Goal: Transaction & Acquisition: Purchase product/service

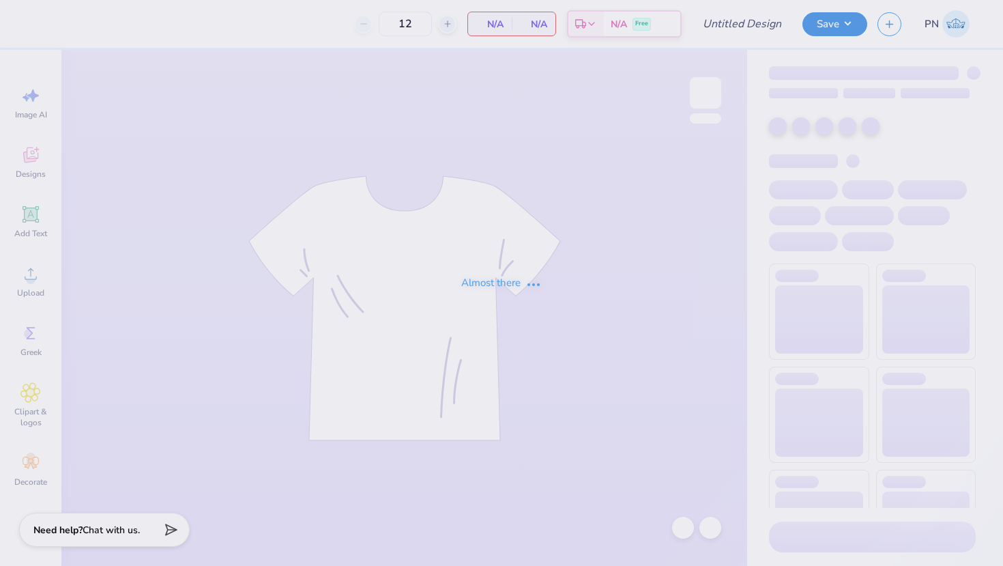
type input "TWN"
type input "20"
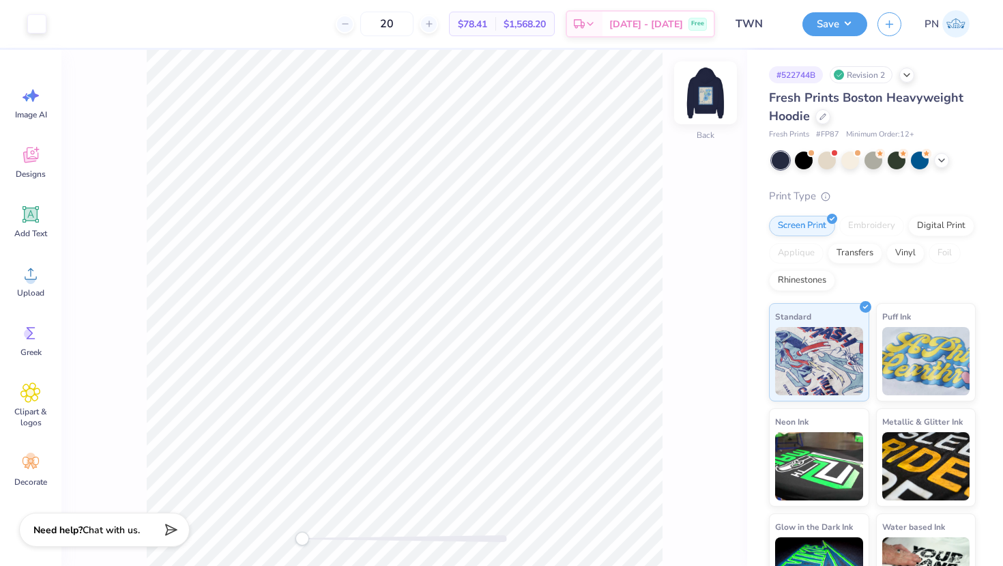
click at [709, 89] on img at bounding box center [705, 93] width 55 height 55
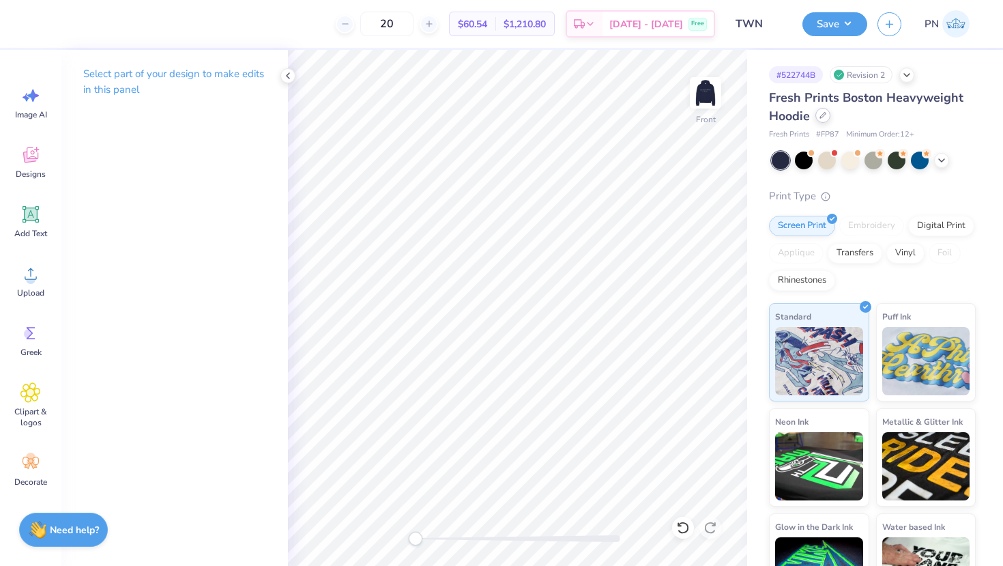
click at [825, 117] on icon at bounding box center [823, 115] width 7 height 7
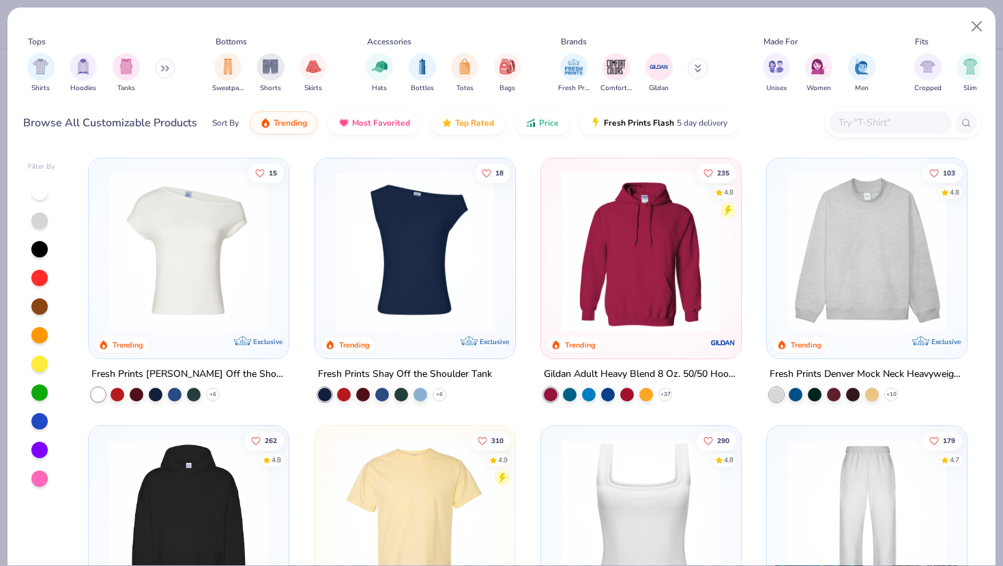
click at [851, 117] on input "text" at bounding box center [890, 123] width 105 height 16
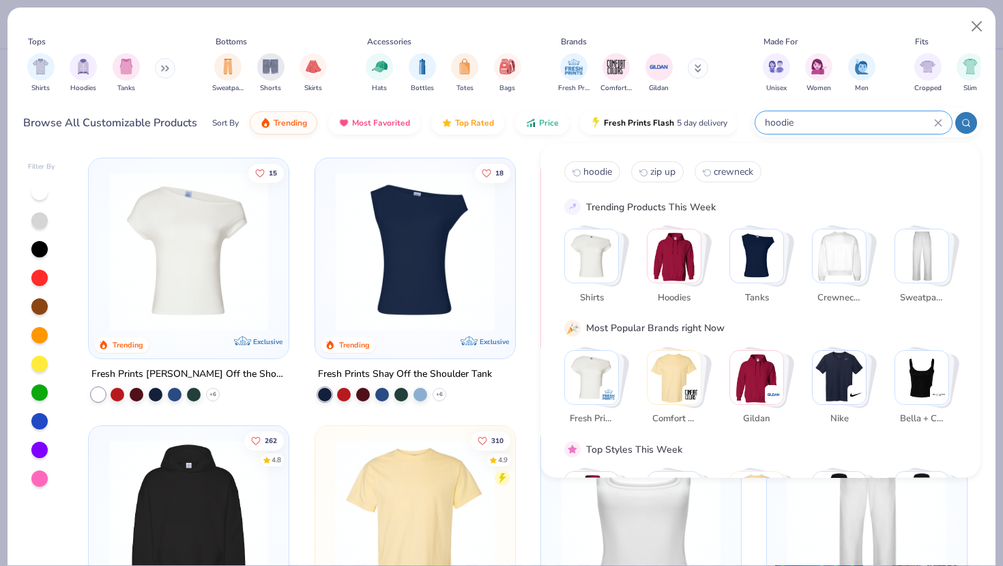
type input "hoodie"
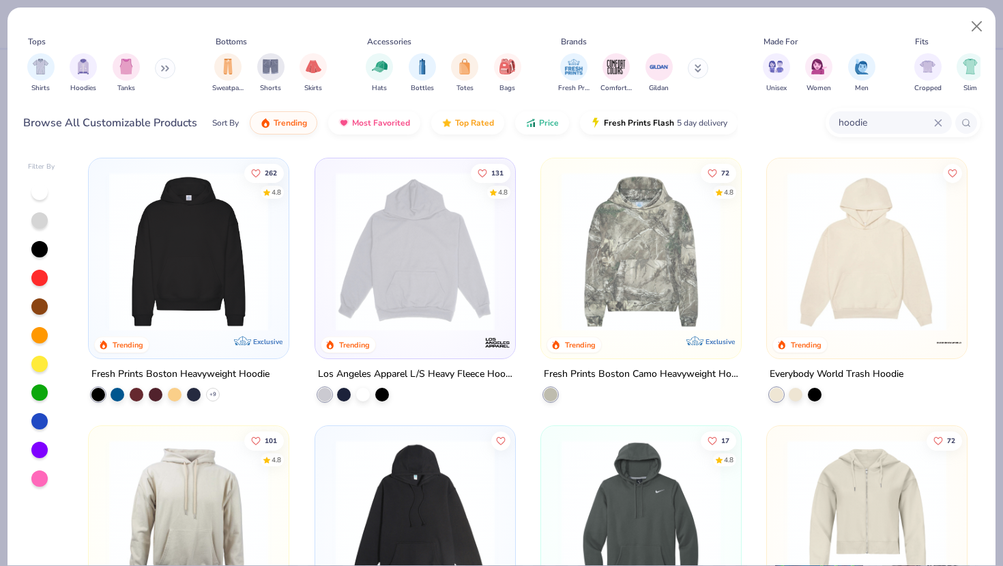
click at [206, 220] on img at bounding box center [188, 251] width 173 height 159
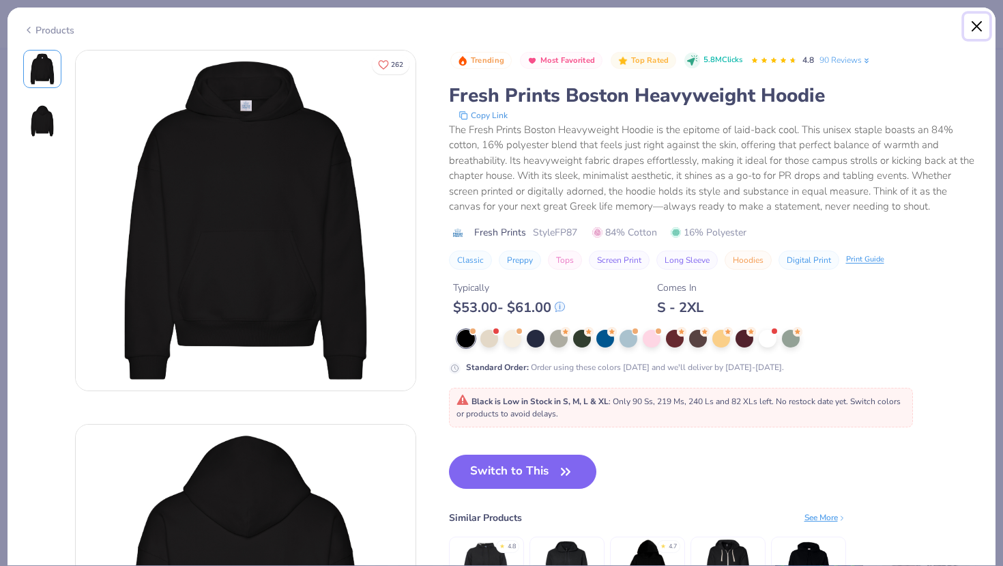
click at [981, 31] on button "Close" at bounding box center [978, 27] width 26 height 26
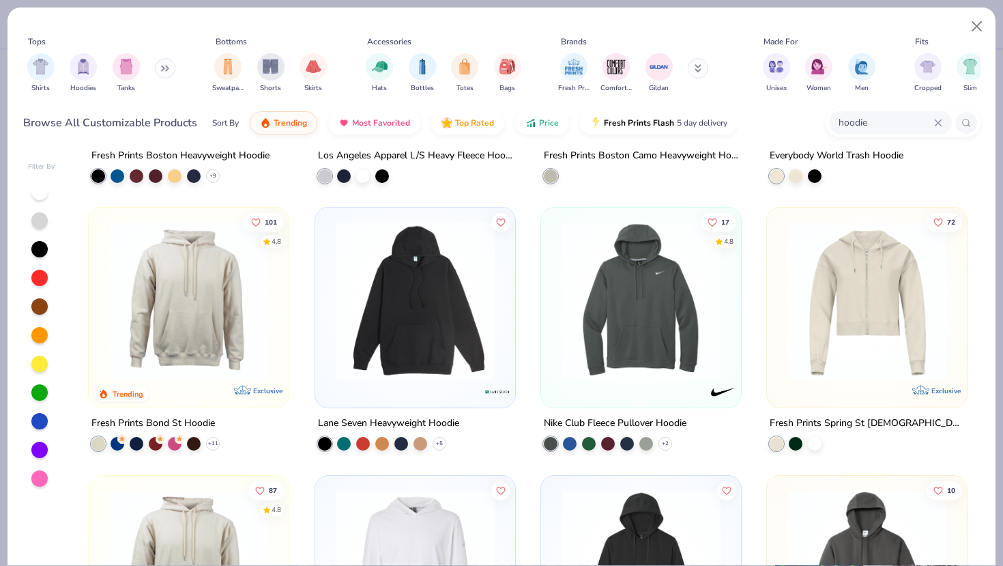
scroll to position [218, 0]
click at [263, 332] on img at bounding box center [188, 301] width 173 height 159
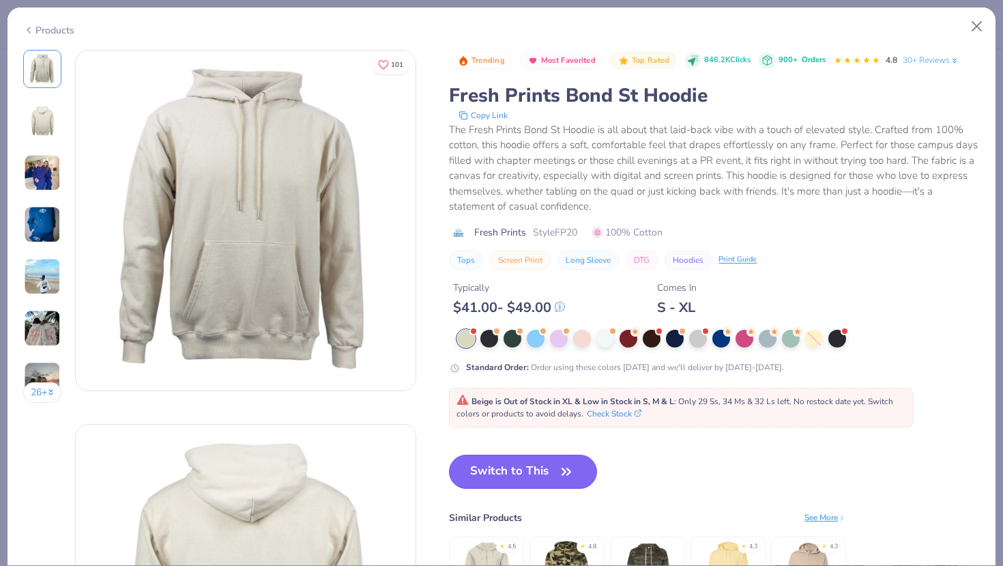
click at [531, 464] on button "Switch to This" at bounding box center [523, 472] width 148 height 34
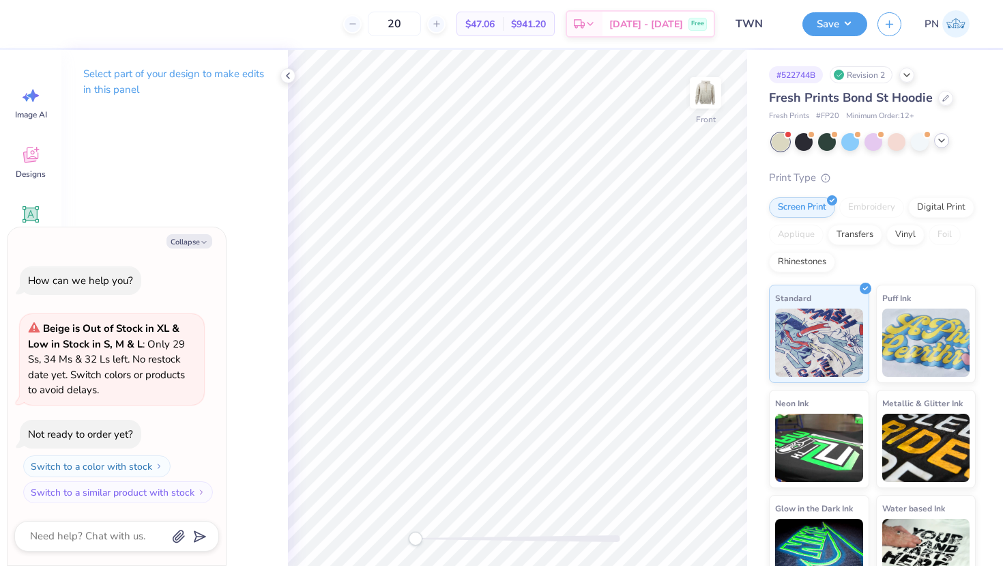
click at [938, 139] on icon at bounding box center [942, 140] width 11 height 11
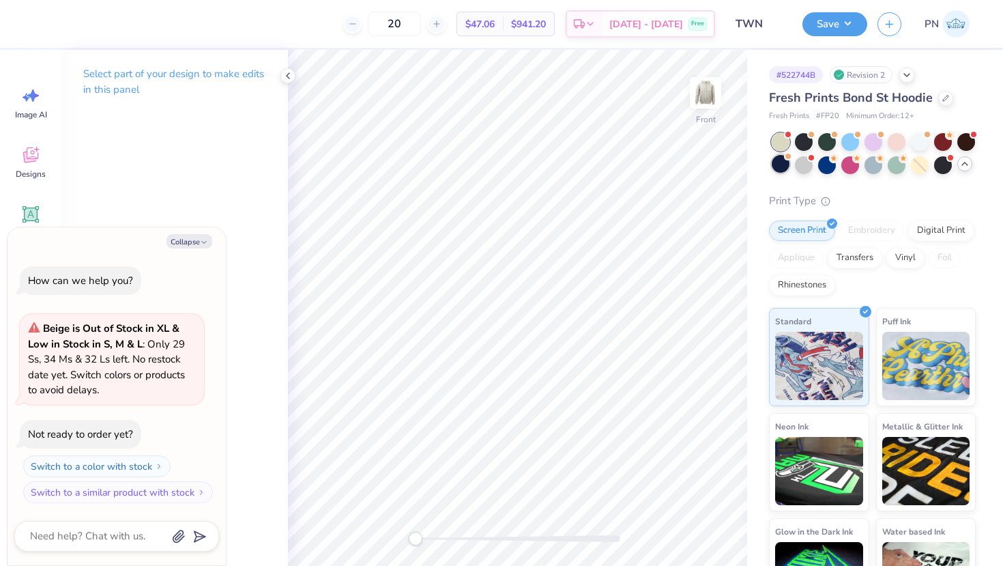
click at [784, 167] on div at bounding box center [781, 164] width 18 height 18
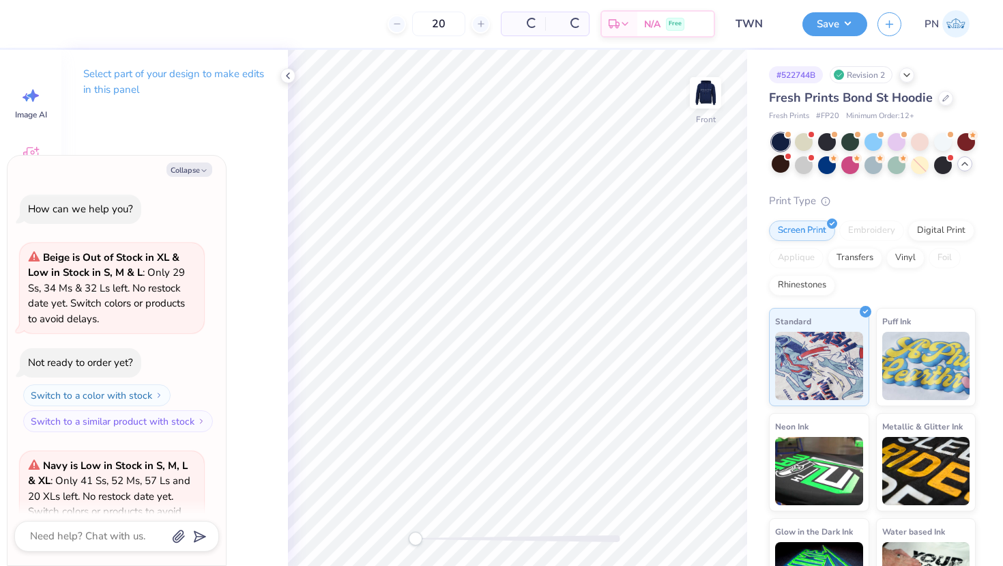
scroll to position [137, 0]
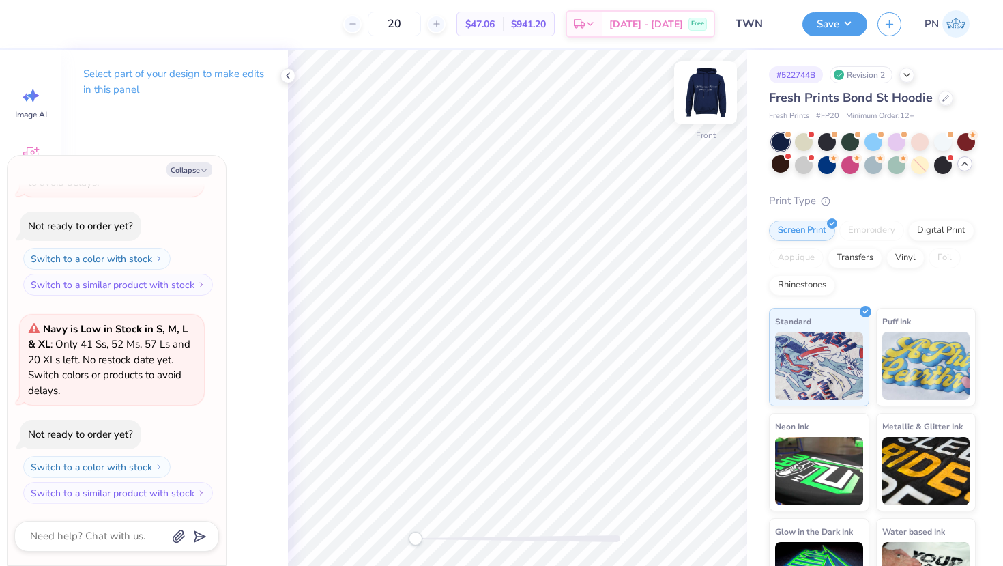
click at [709, 78] on img at bounding box center [705, 93] width 55 height 55
click at [708, 93] on img at bounding box center [705, 93] width 55 height 55
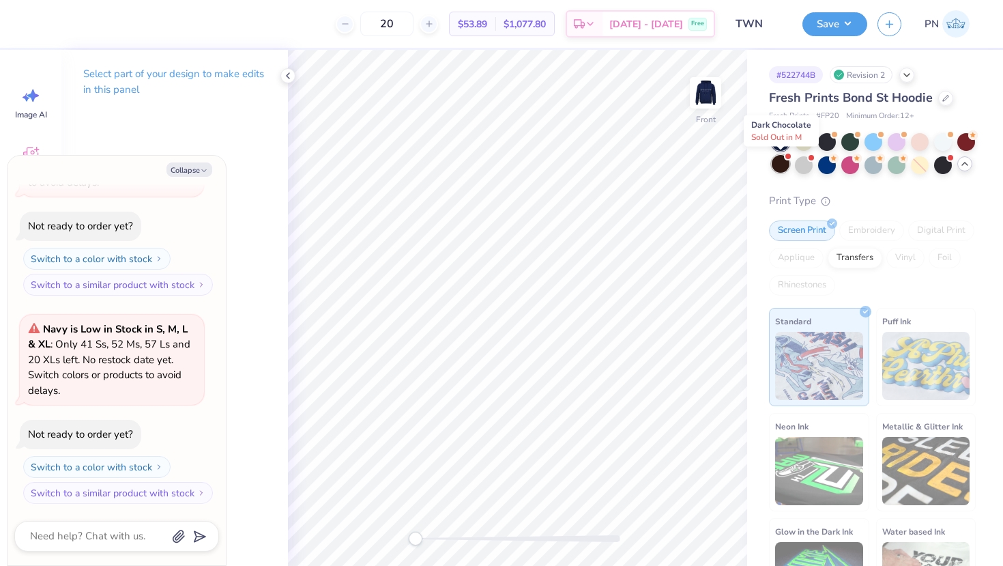
click at [780, 166] on div at bounding box center [781, 164] width 18 height 18
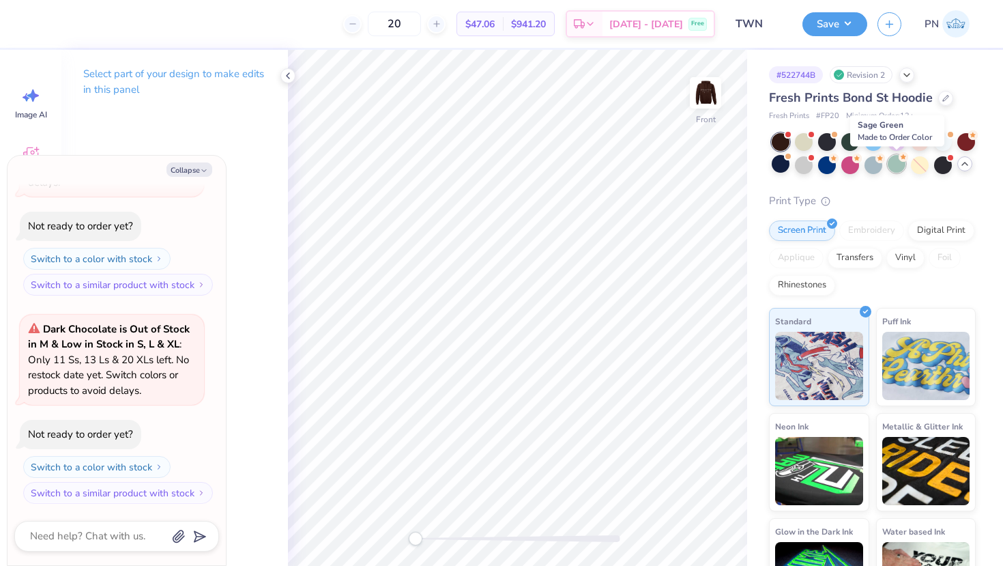
click at [891, 160] on div at bounding box center [897, 164] width 18 height 18
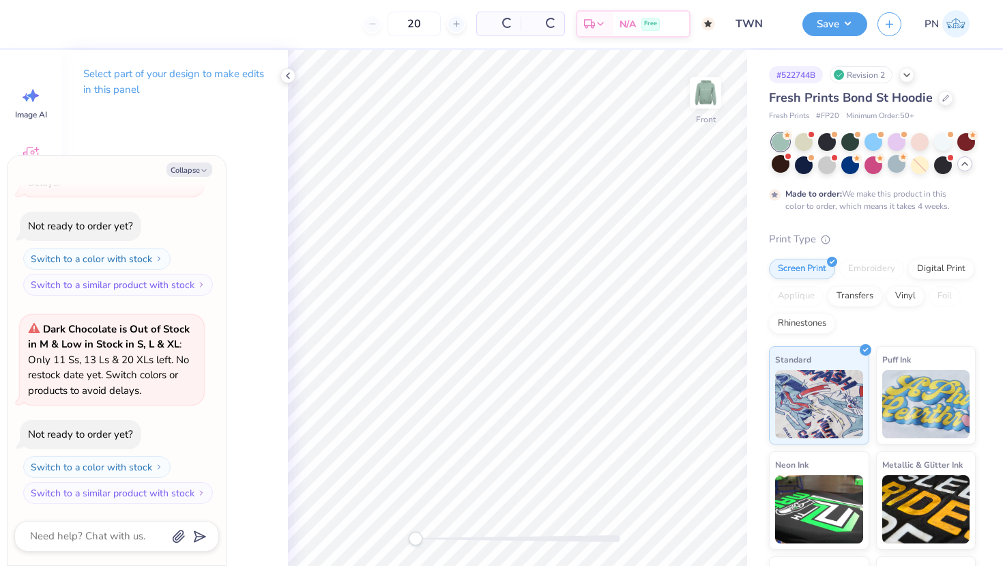
type textarea "x"
type input "50"
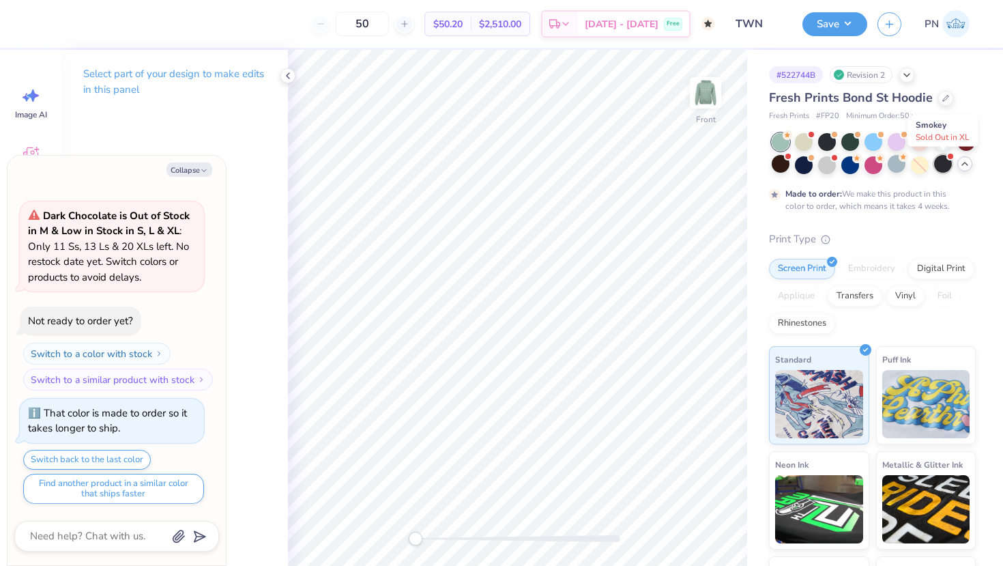
click at [946, 162] on div at bounding box center [943, 164] width 18 height 18
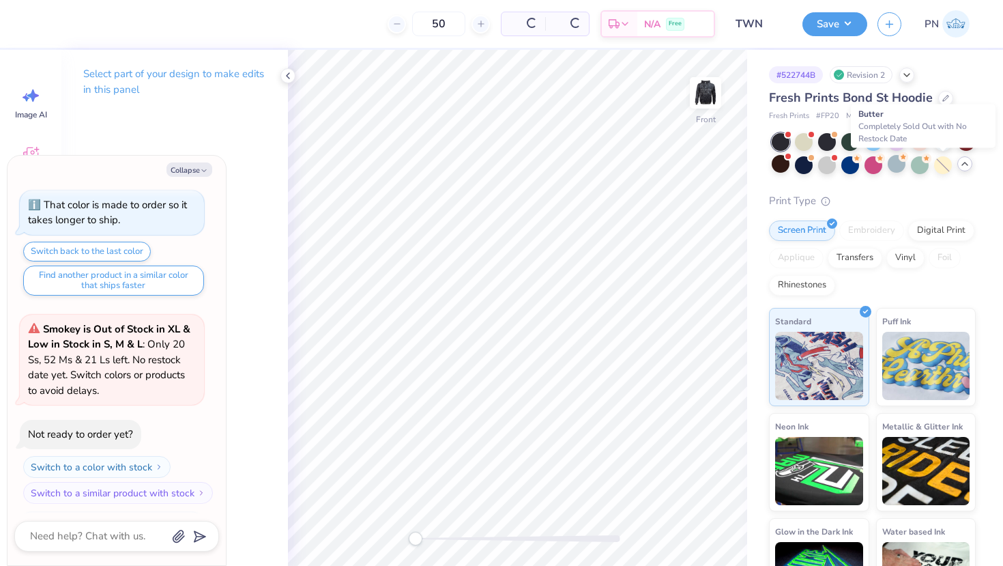
scroll to position [749, 0]
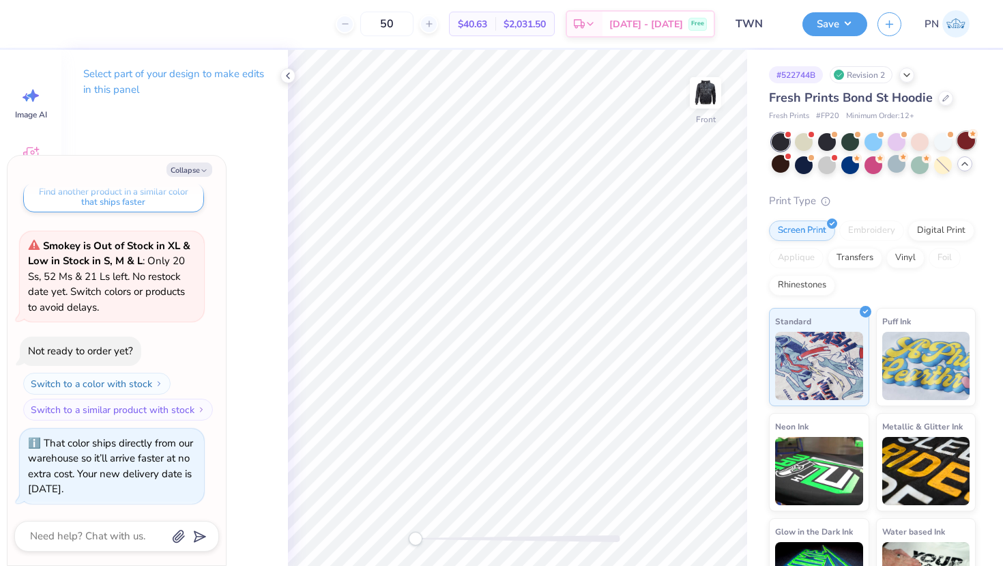
click at [962, 137] on div at bounding box center [967, 141] width 18 height 18
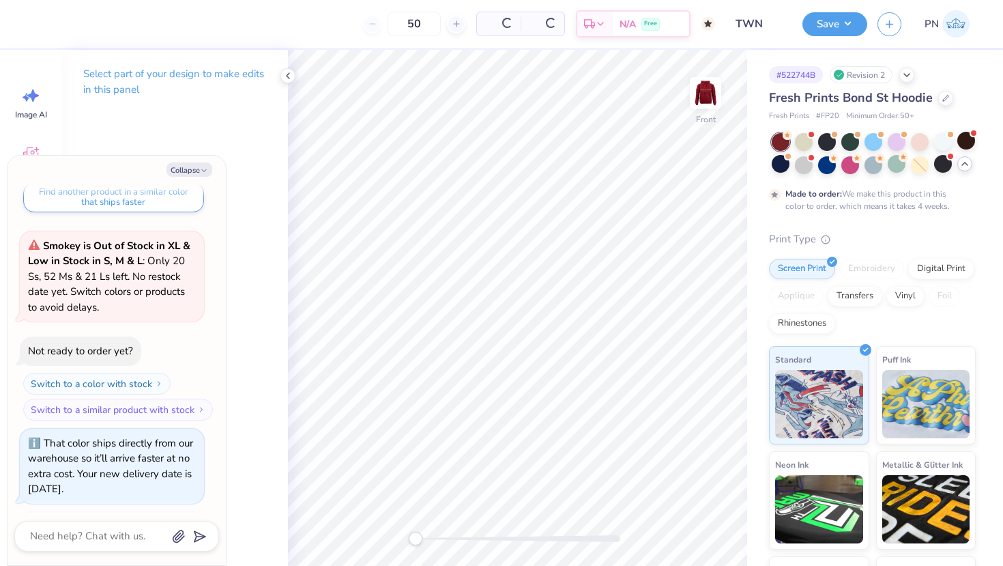
scroll to position [879, 0]
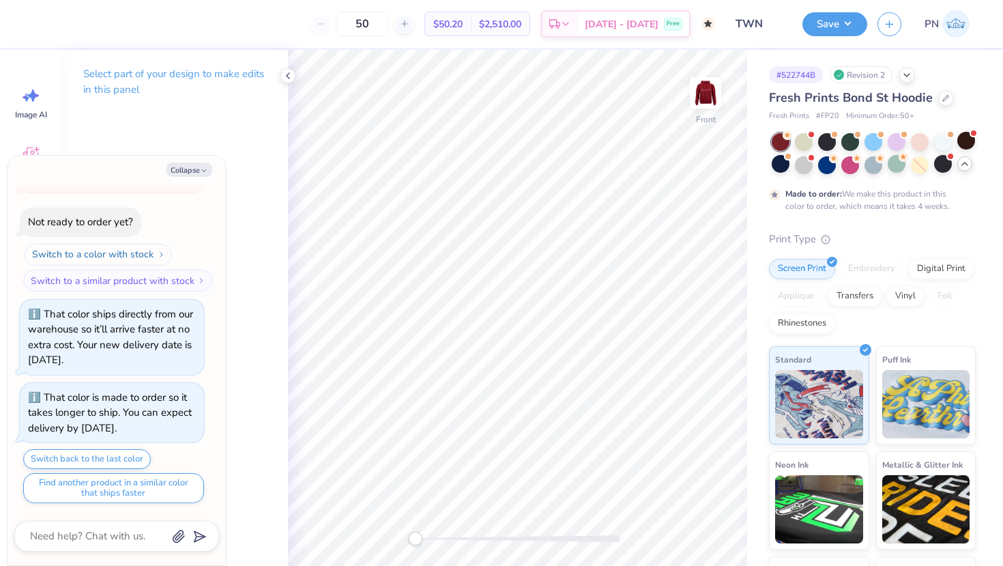
click at [154, 260] on button "Switch to a color with stock" at bounding box center [98, 255] width 147 height 22
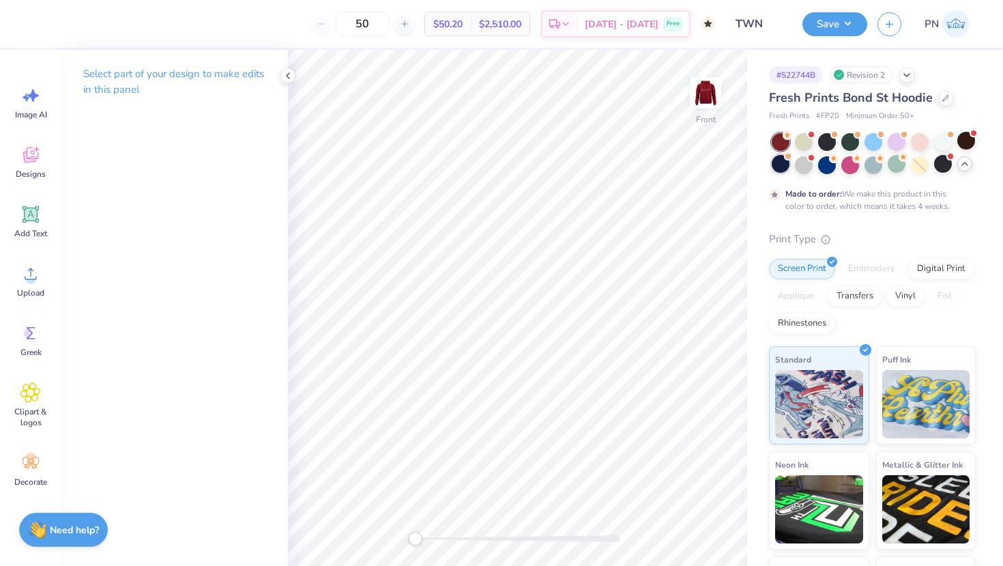
click at [777, 171] on div at bounding box center [781, 164] width 18 height 18
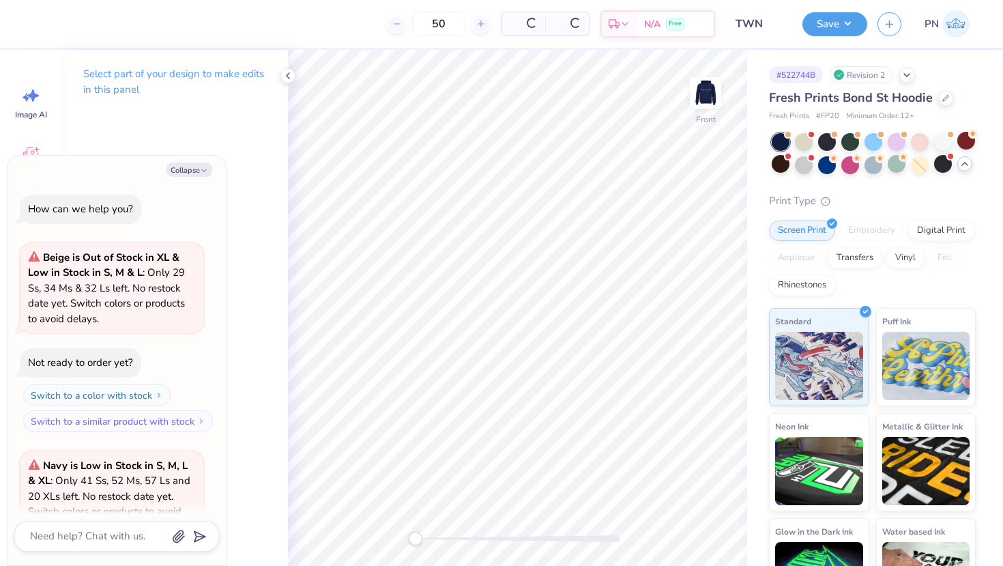
scroll to position [1170, 0]
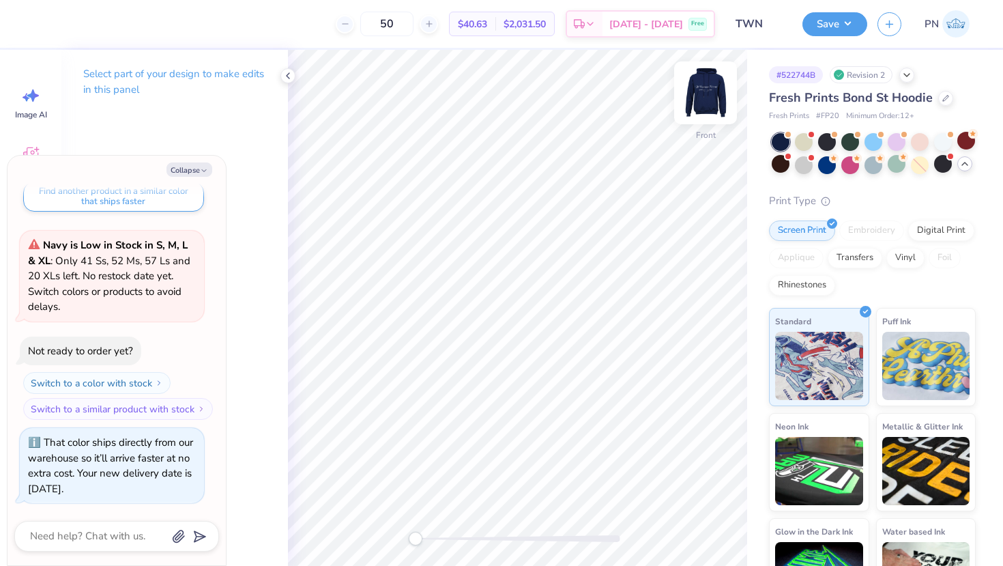
click at [706, 90] on img at bounding box center [705, 93] width 55 height 55
type textarea "x"
drag, startPoint x: 417, startPoint y: 26, endPoint x: 399, endPoint y: 20, distance: 19.2
click at [399, 20] on input "50" at bounding box center [386, 24] width 53 height 25
type input "20"
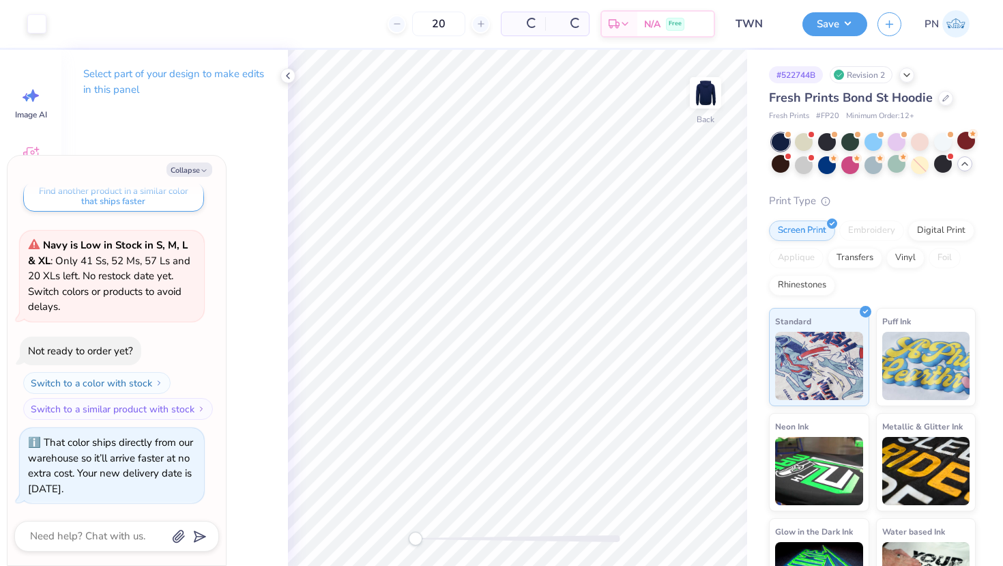
type textarea "x"
type input "20"
click at [356, 29] on div "20 $47.06 Per Item $941.20 Total Est. Delivery Oct 9 - 12 Free" at bounding box center [386, 24] width 659 height 48
click at [700, 103] on img at bounding box center [705, 93] width 55 height 55
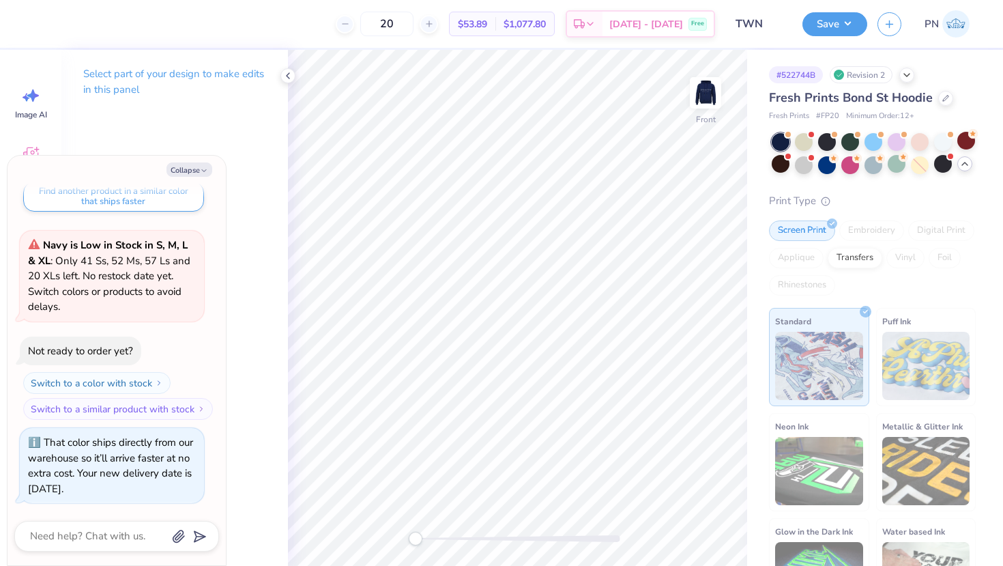
click at [700, 103] on img at bounding box center [705, 92] width 27 height 27
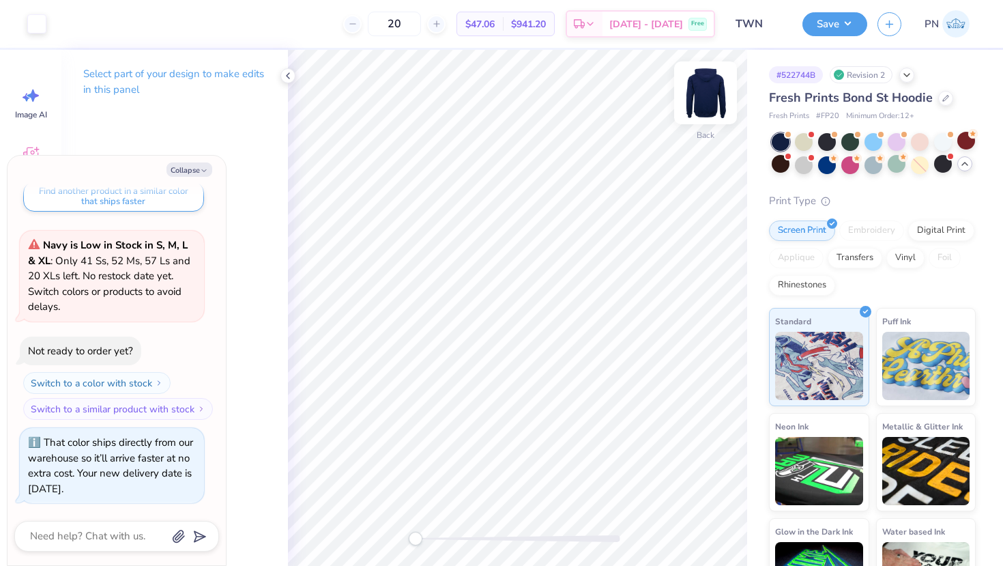
click at [702, 100] on img at bounding box center [705, 93] width 55 height 55
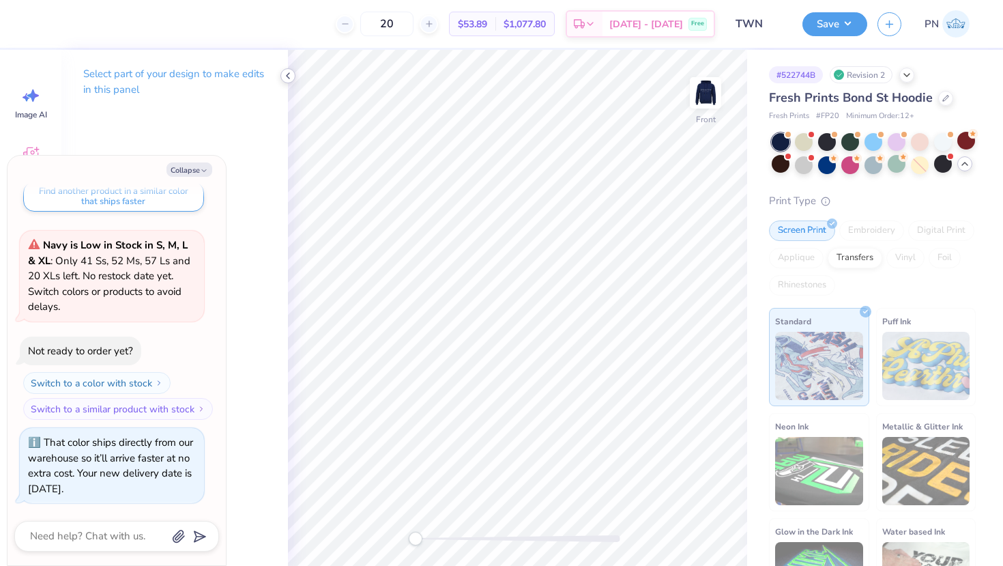
click at [285, 77] on icon at bounding box center [288, 75] width 11 height 11
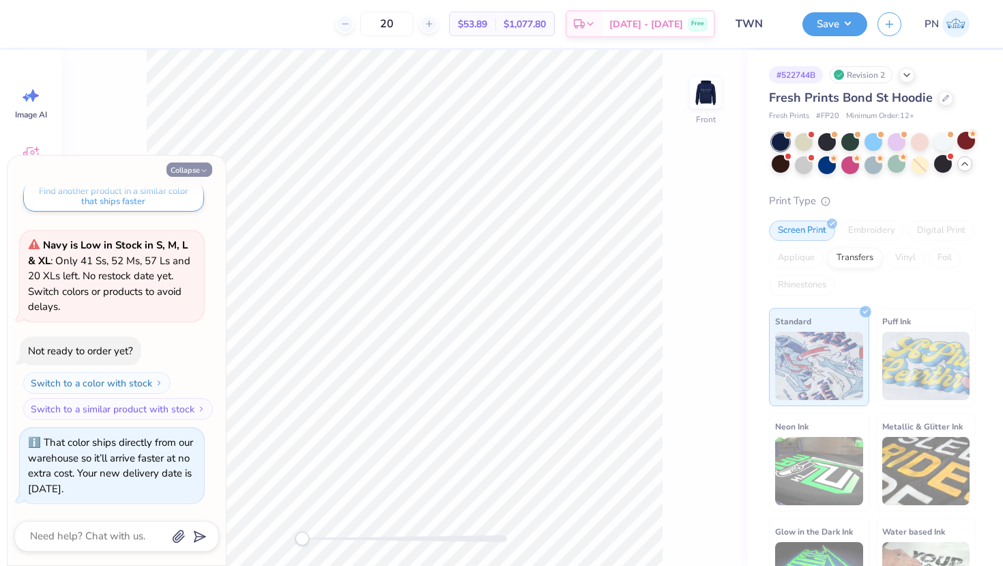
click at [180, 166] on button "Collapse" at bounding box center [190, 169] width 46 height 14
type textarea "x"
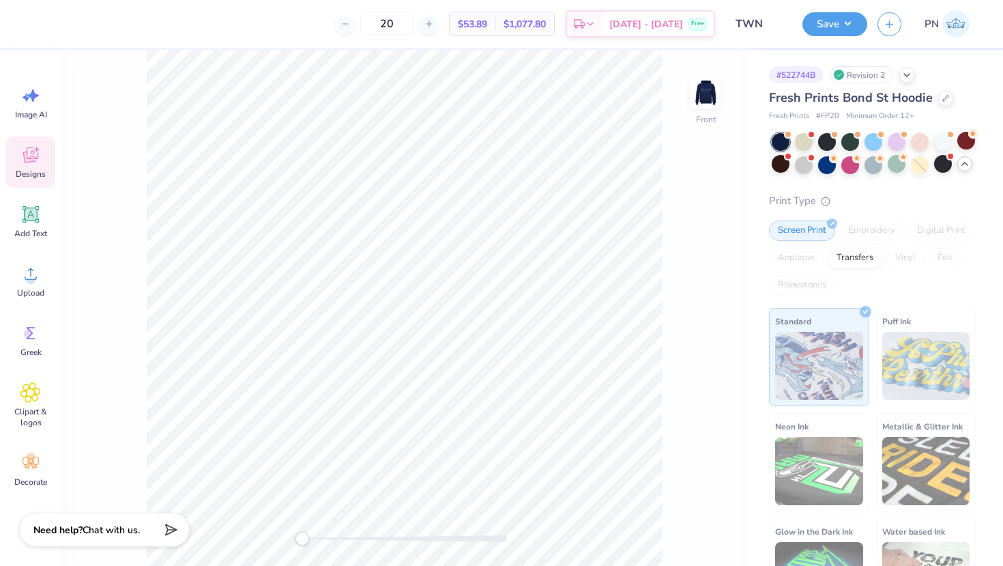
click at [35, 160] on icon at bounding box center [30, 157] width 13 height 11
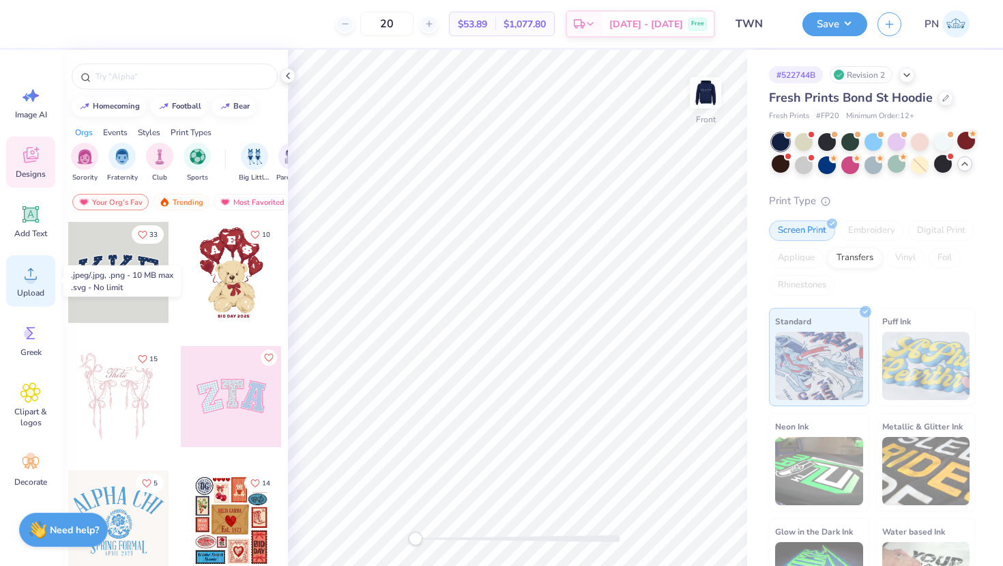
click at [29, 272] on icon at bounding box center [30, 273] width 20 height 20
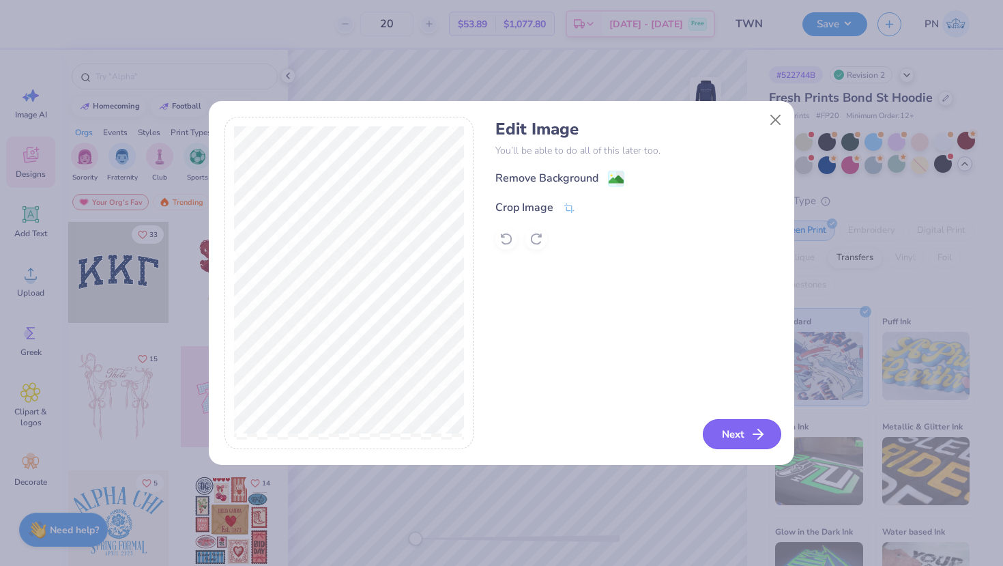
click at [767, 438] on button "Next" at bounding box center [742, 434] width 78 height 30
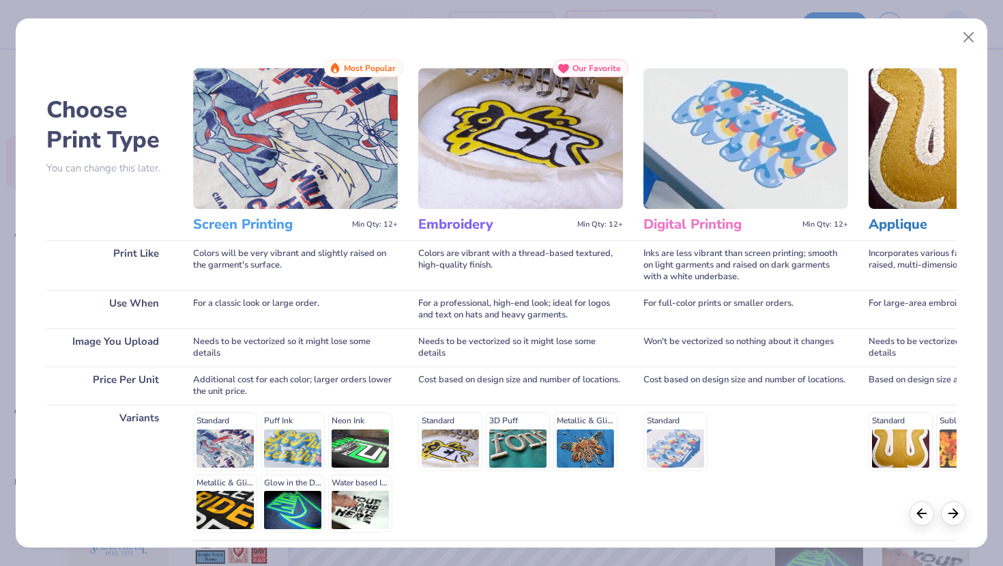
scroll to position [115, 0]
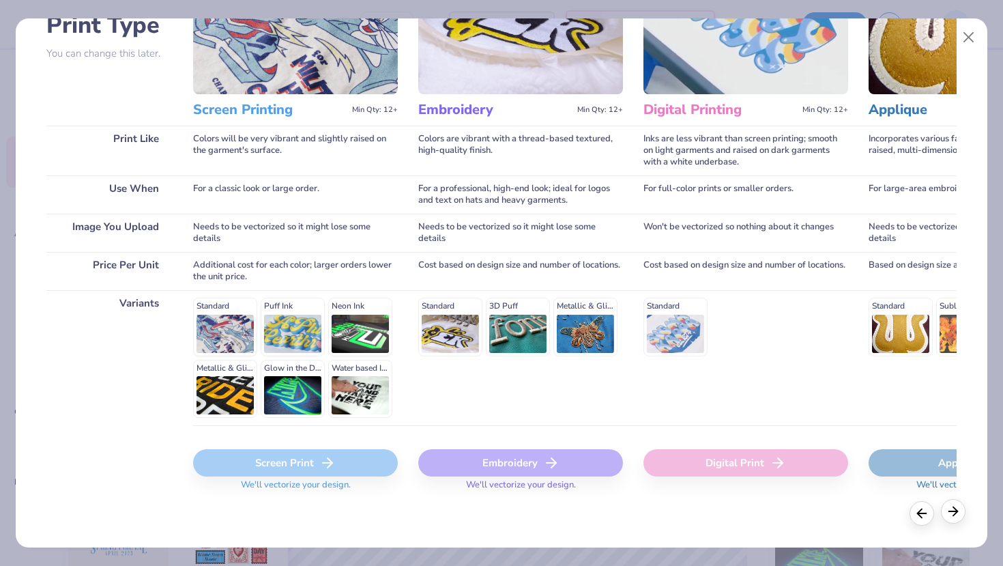
click at [958, 515] on icon at bounding box center [953, 511] width 15 height 15
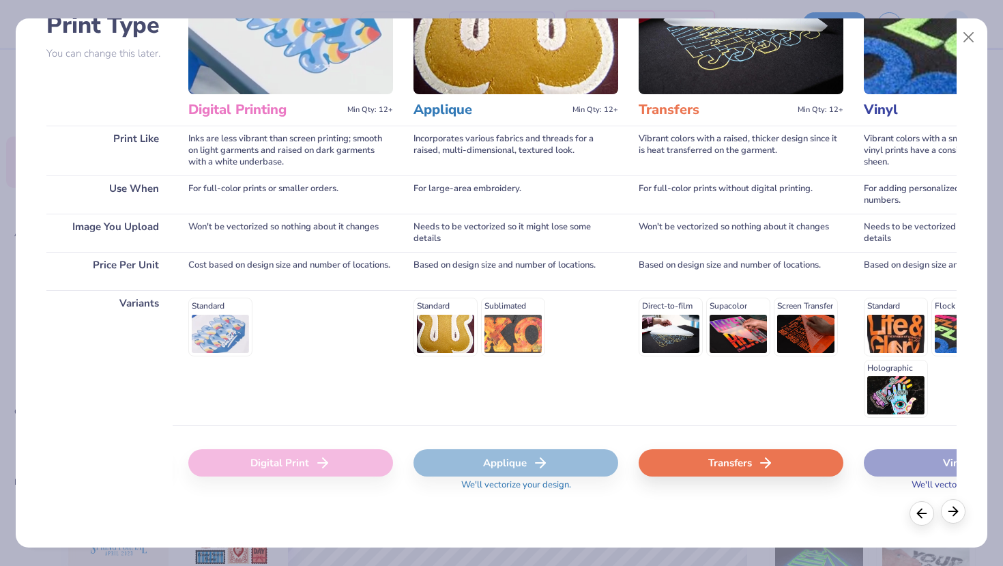
click at [949, 505] on icon at bounding box center [953, 511] width 15 height 15
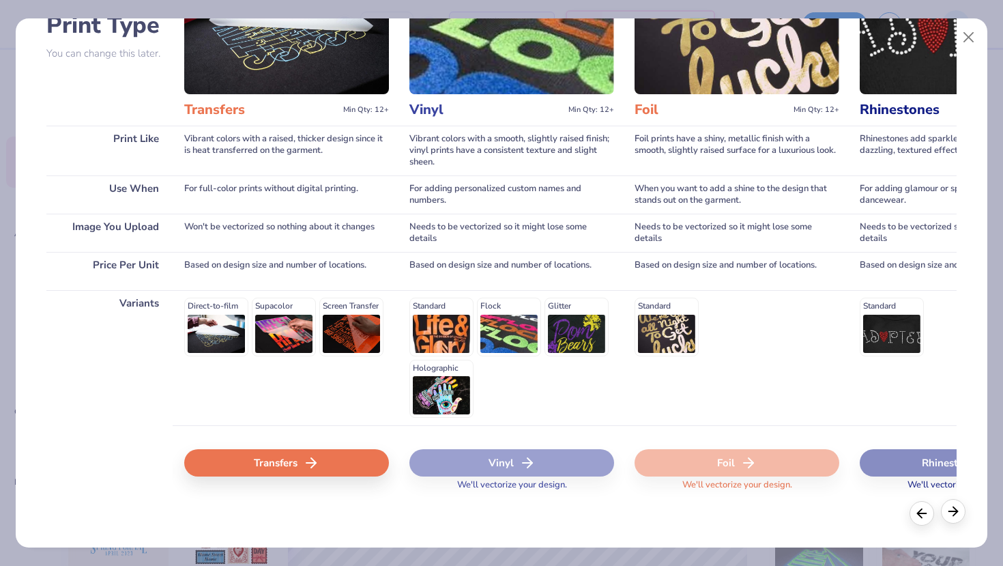
scroll to position [0, 911]
click at [949, 505] on icon at bounding box center [953, 511] width 15 height 15
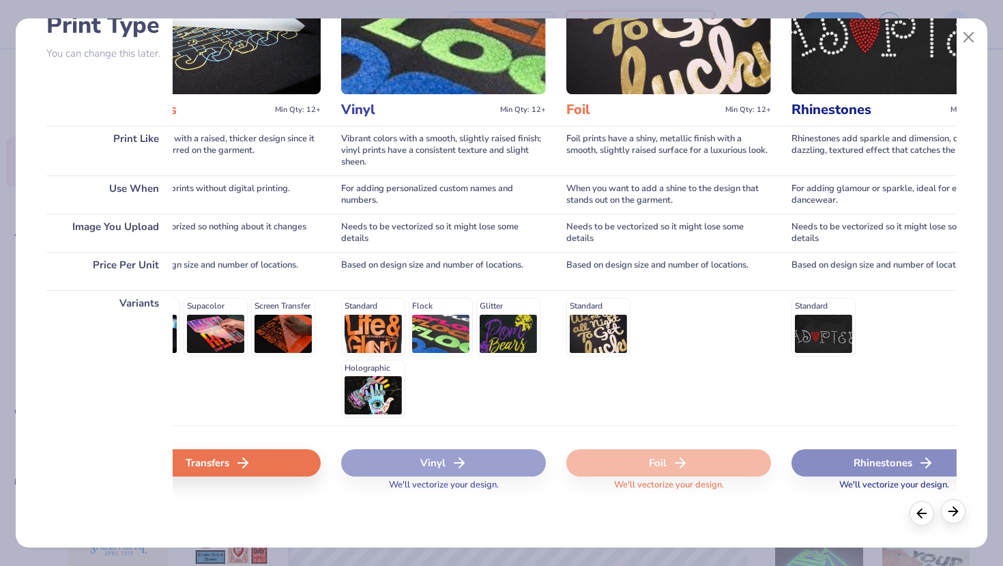
scroll to position [0, 1038]
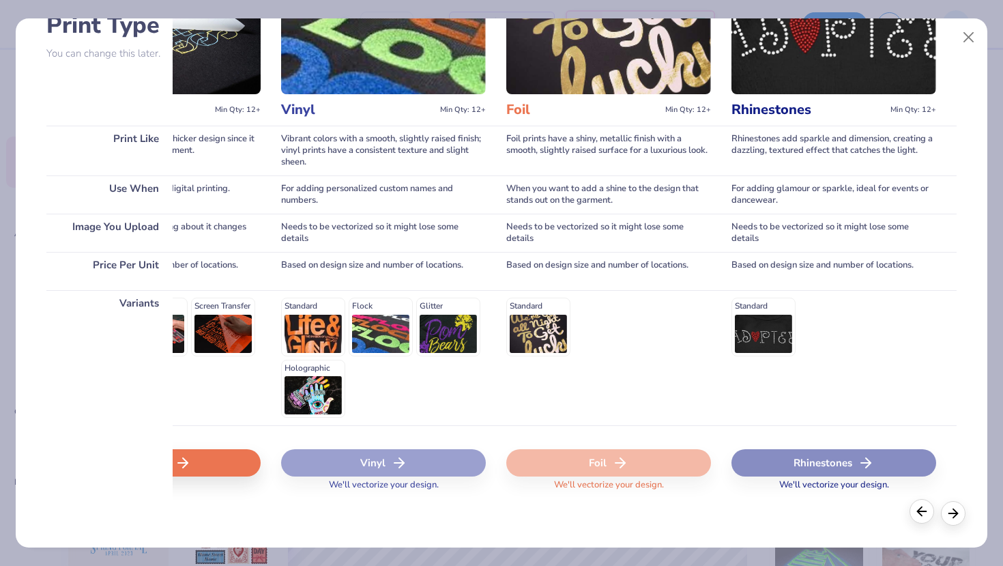
click at [916, 513] on icon at bounding box center [922, 511] width 15 height 15
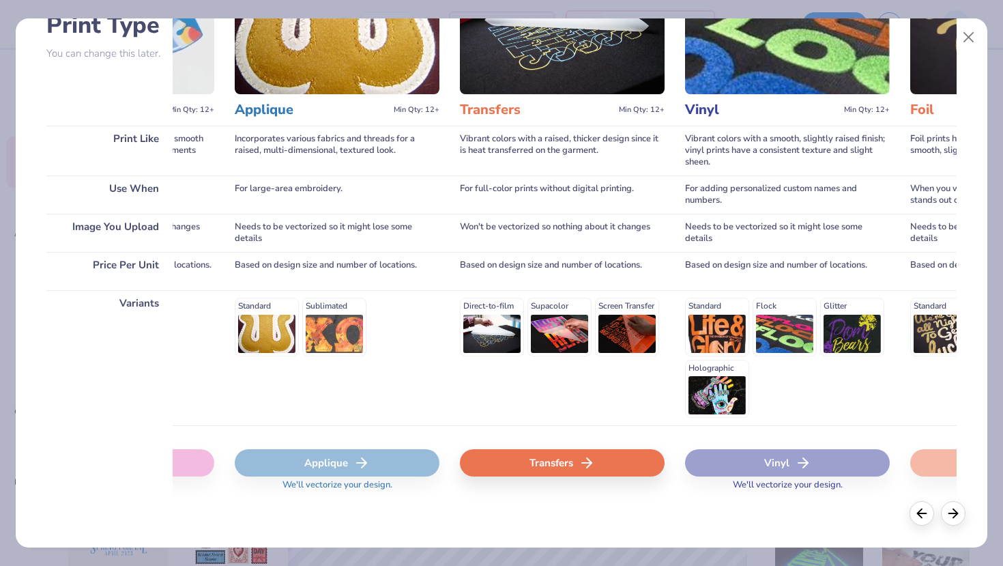
scroll to position [0, 583]
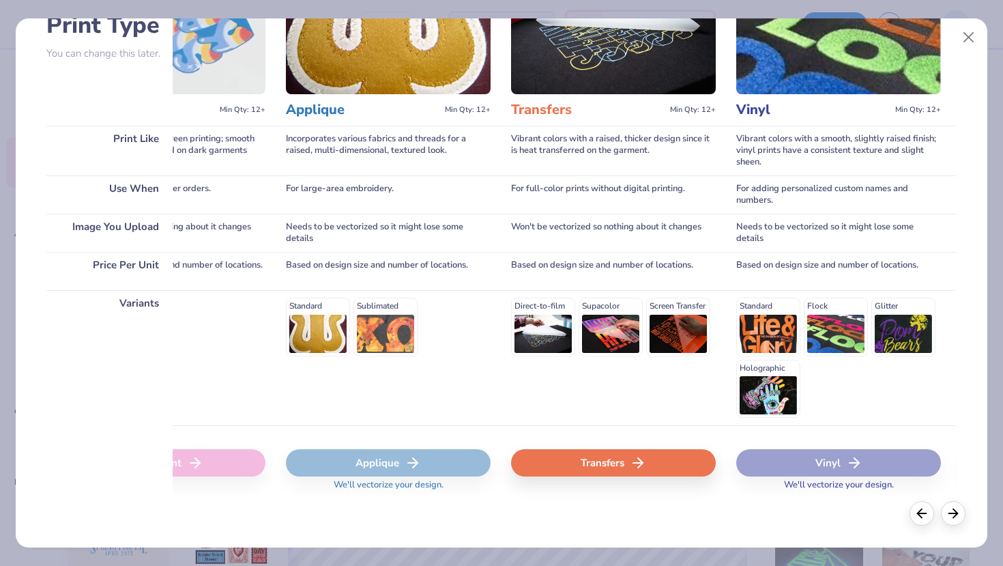
click at [545, 467] on div "Transfers" at bounding box center [613, 462] width 205 height 27
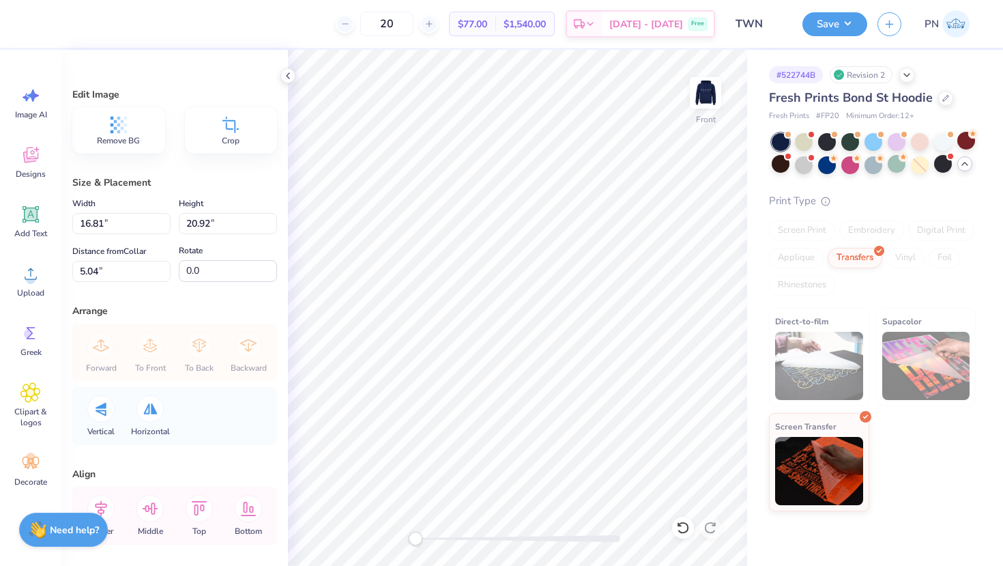
type input "11.54"
type input "14.36"
type input "11.60"
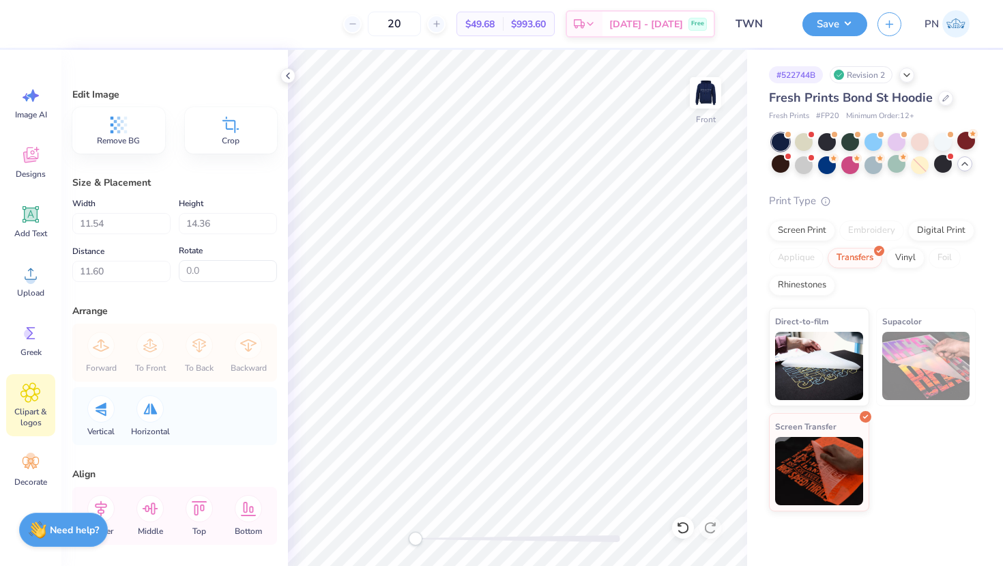
click at [33, 396] on icon at bounding box center [31, 392] width 8 height 8
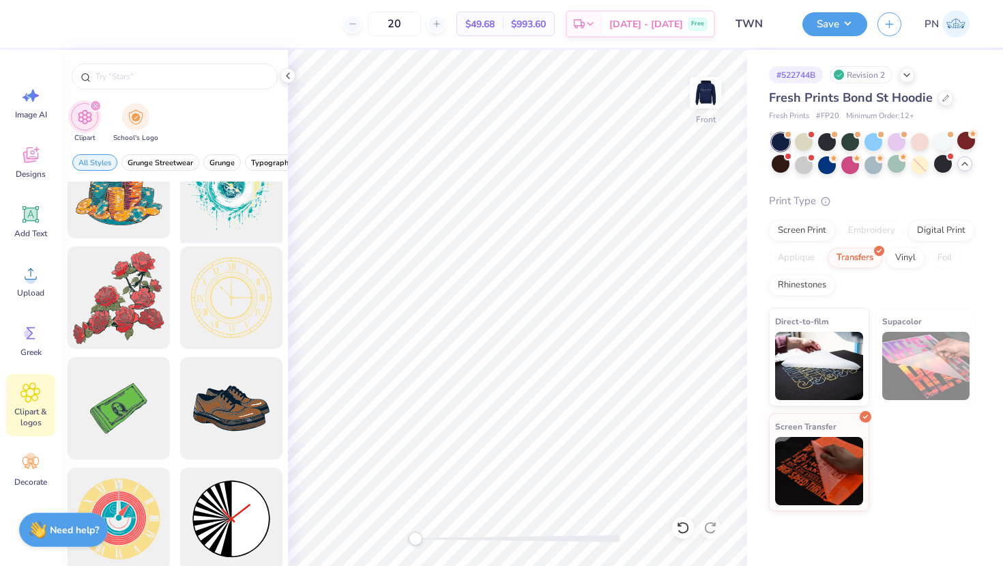
scroll to position [158, 0]
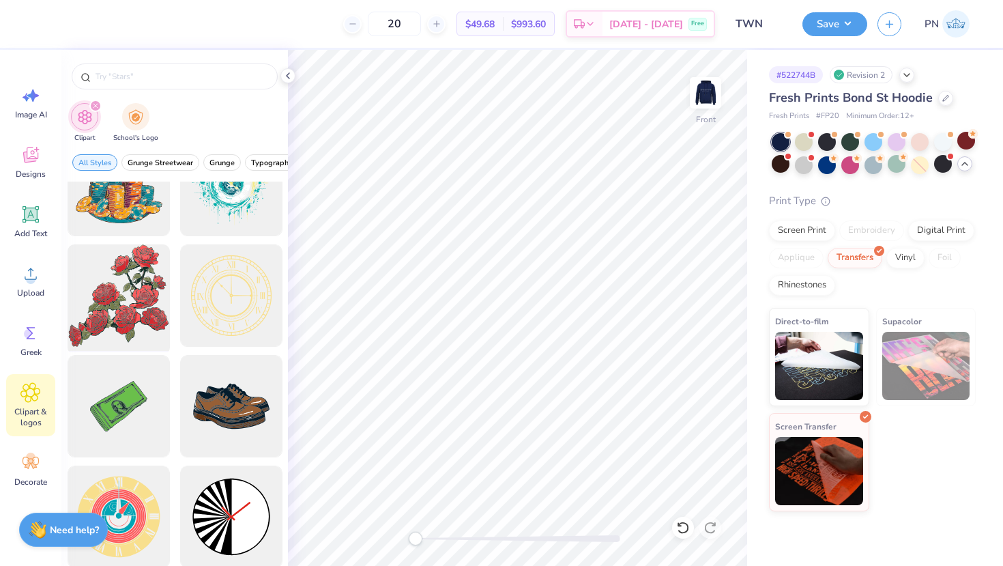
click at [143, 324] on div at bounding box center [118, 296] width 113 height 113
click at [109, 290] on div at bounding box center [118, 296] width 113 height 113
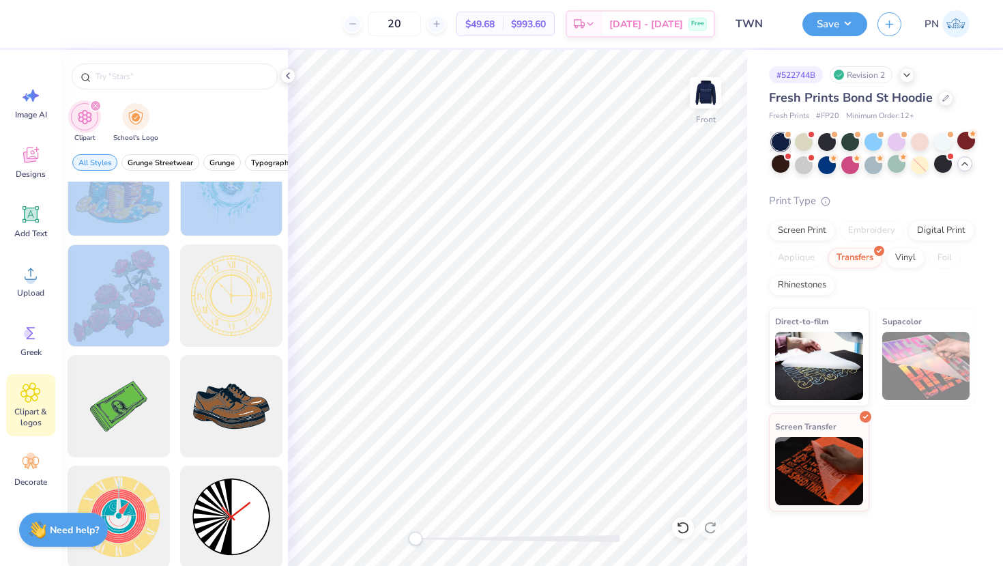
drag, startPoint x: 130, startPoint y: 296, endPoint x: 177, endPoint y: 313, distance: 50.3
click at [233, 111] on div "Clipart School's Logo" at bounding box center [174, 124] width 227 height 51
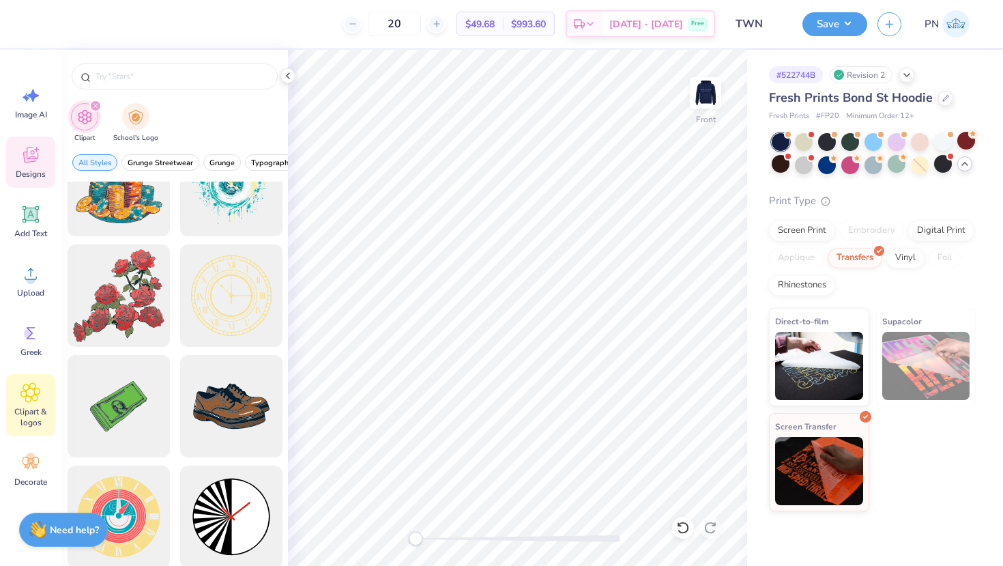
click at [32, 159] on icon at bounding box center [30, 157] width 13 height 11
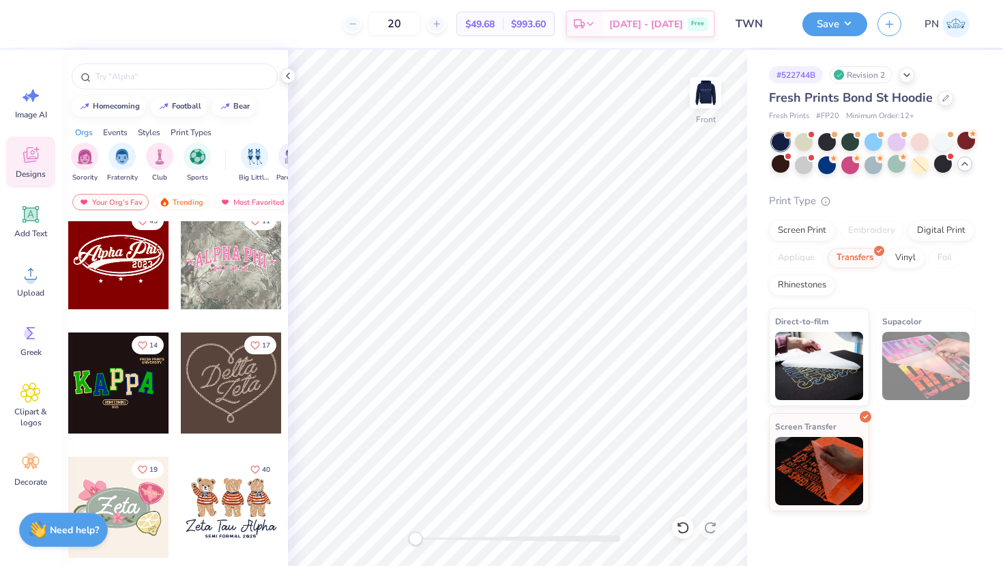
scroll to position [573, 0]
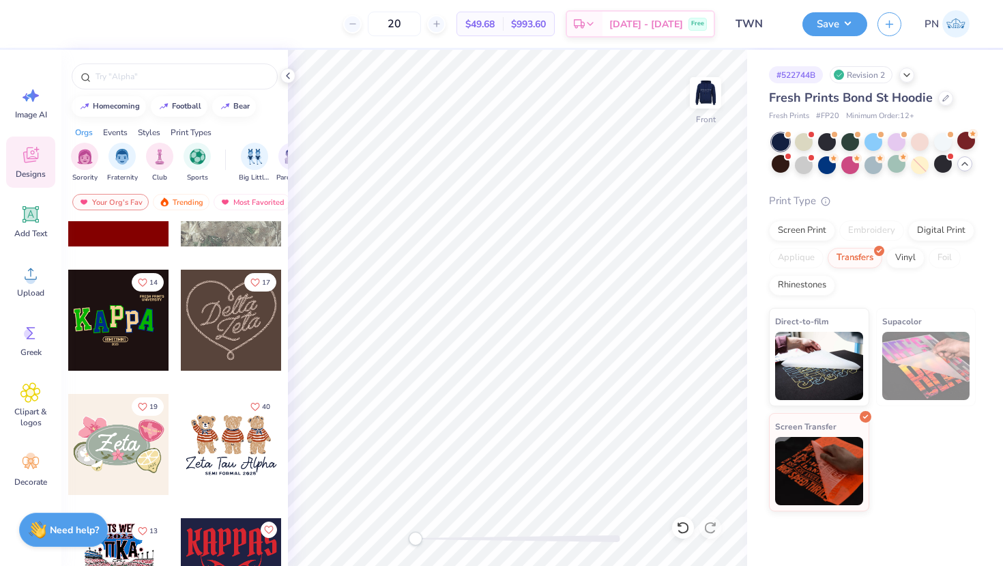
click at [219, 325] on div at bounding box center [231, 320] width 101 height 101
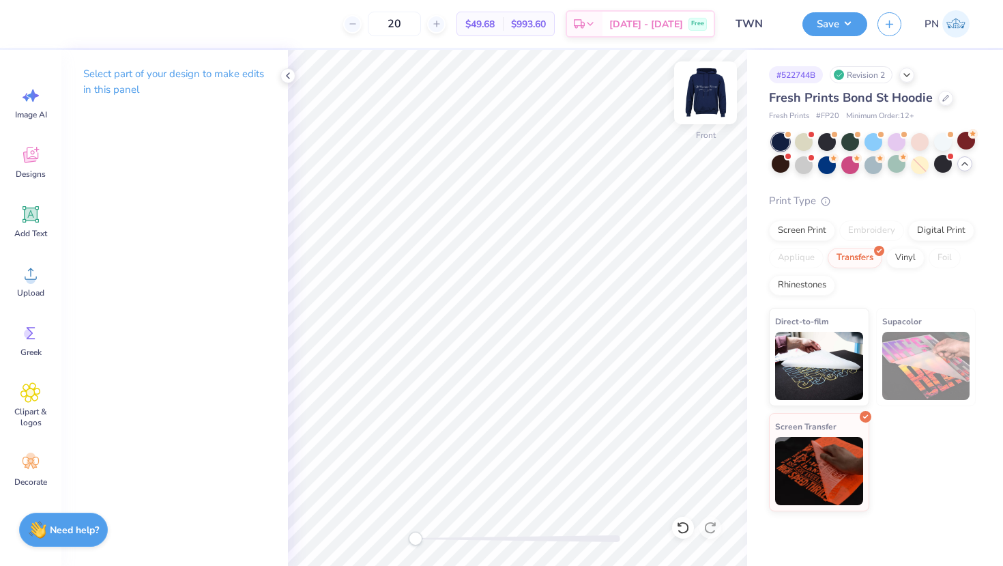
click at [716, 89] on img at bounding box center [705, 93] width 55 height 55
click at [716, 89] on img at bounding box center [705, 92] width 27 height 27
click at [437, 22] on line at bounding box center [437, 23] width 0 height 5
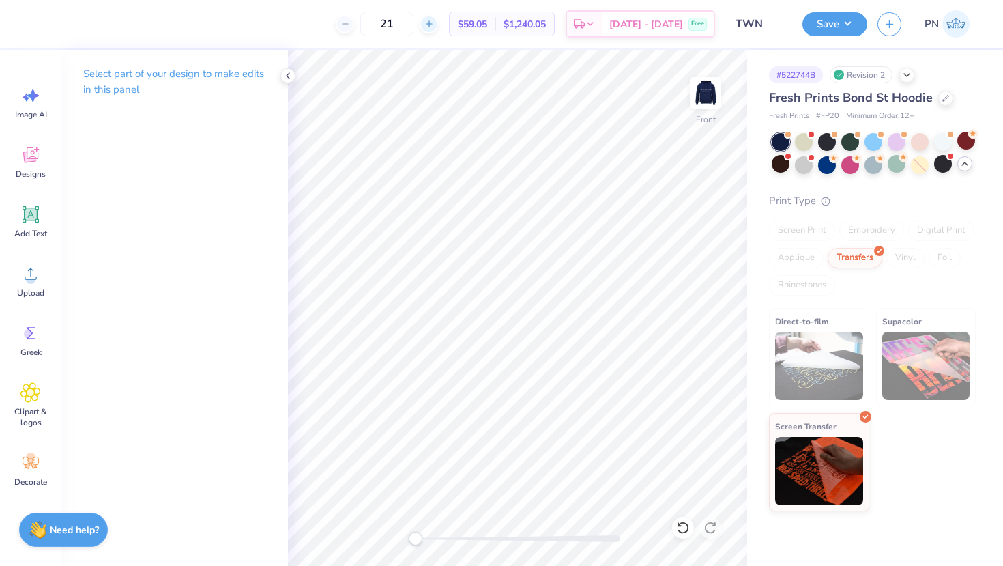
click at [438, 29] on div at bounding box center [429, 24] width 18 height 18
click at [434, 24] on icon at bounding box center [430, 24] width 10 height 10
click at [350, 27] on icon at bounding box center [346, 24] width 10 height 10
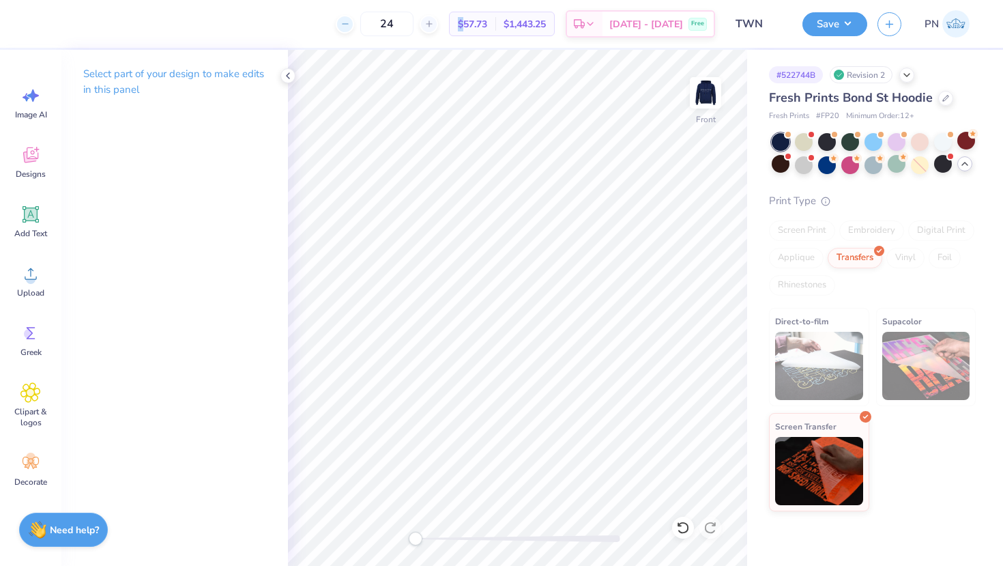
click at [350, 27] on icon at bounding box center [346, 24] width 10 height 10
click at [292, 75] on icon at bounding box center [288, 75] width 11 height 11
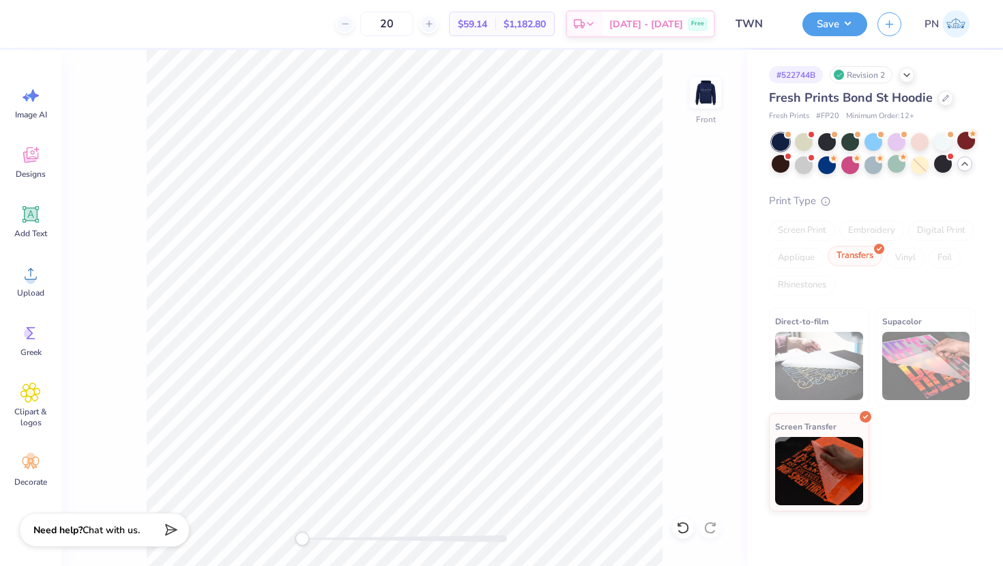
click at [841, 251] on div "Transfers" at bounding box center [855, 256] width 55 height 20
click at [813, 227] on div "Screen Print" at bounding box center [802, 230] width 66 height 20
click at [882, 248] on div at bounding box center [879, 249] width 10 height 10
drag, startPoint x: 425, startPoint y: 26, endPoint x: 374, endPoint y: 26, distance: 51.2
click at [374, 26] on div "20" at bounding box center [387, 24] width 102 height 25
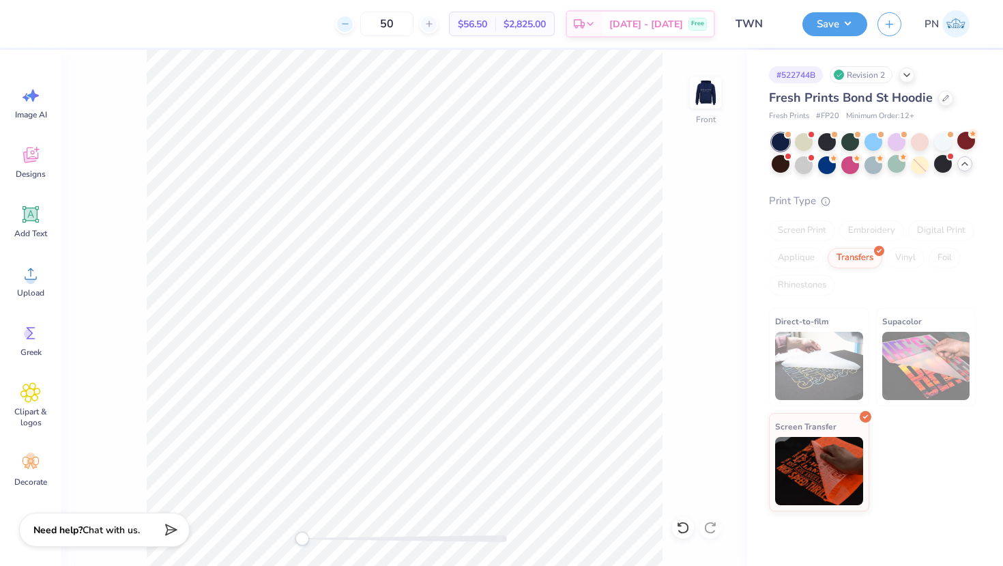
click at [350, 22] on icon at bounding box center [346, 24] width 10 height 10
click at [367, 29] on div "46 Per Item Total Est. Delivery N/A Free" at bounding box center [377, 24] width 678 height 48
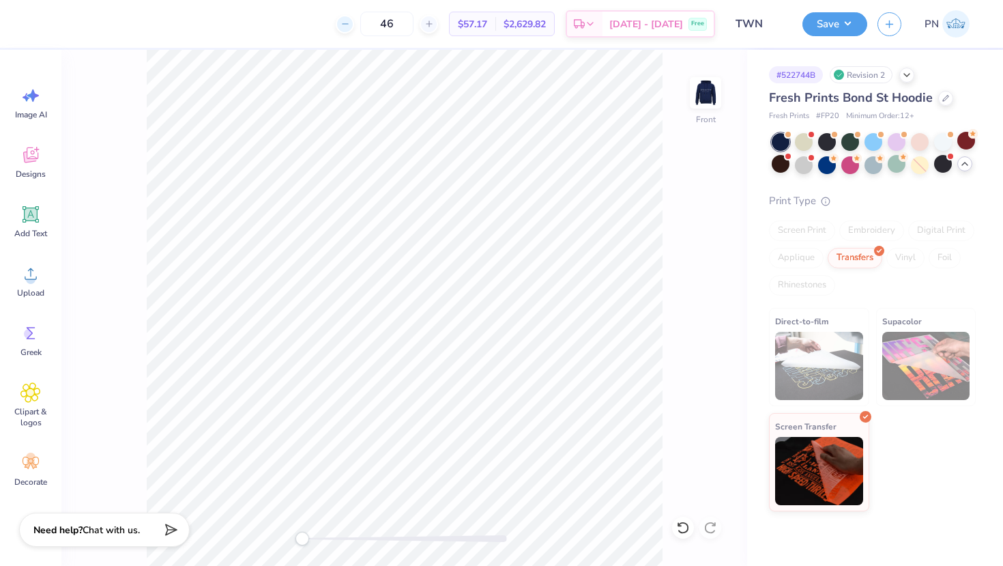
click at [354, 20] on div at bounding box center [345, 24] width 18 height 18
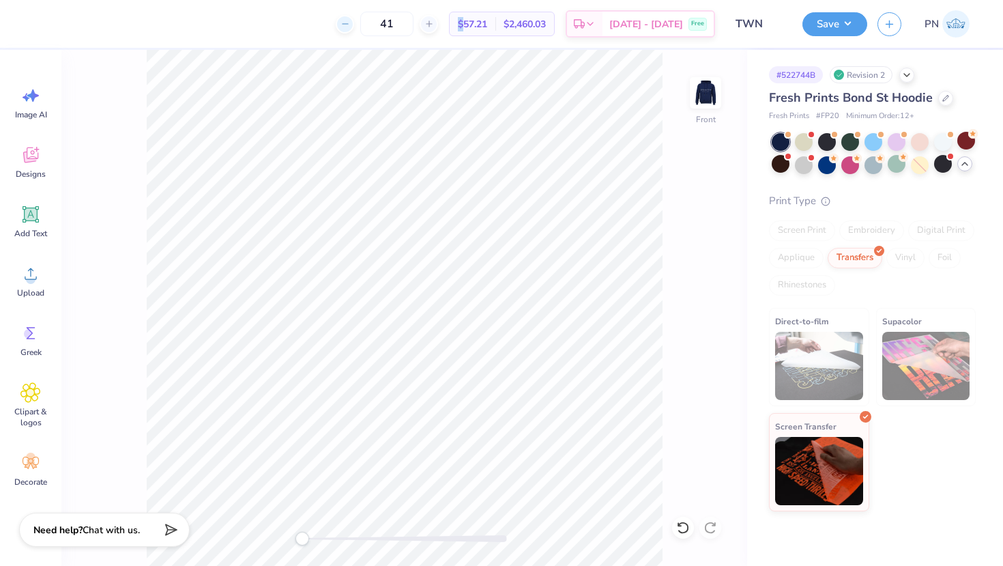
click at [354, 20] on div at bounding box center [345, 24] width 18 height 18
drag, startPoint x: 418, startPoint y: 32, endPoint x: 396, endPoint y: 25, distance: 23.7
click at [396, 25] on input "39" at bounding box center [386, 24] width 53 height 25
type input "25"
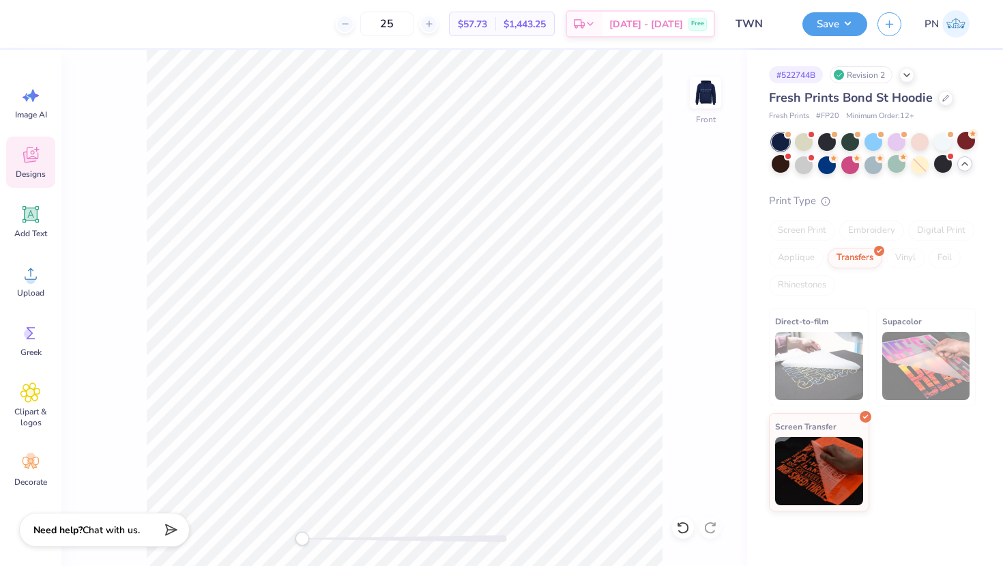
click at [36, 150] on icon at bounding box center [36, 149] width 5 height 5
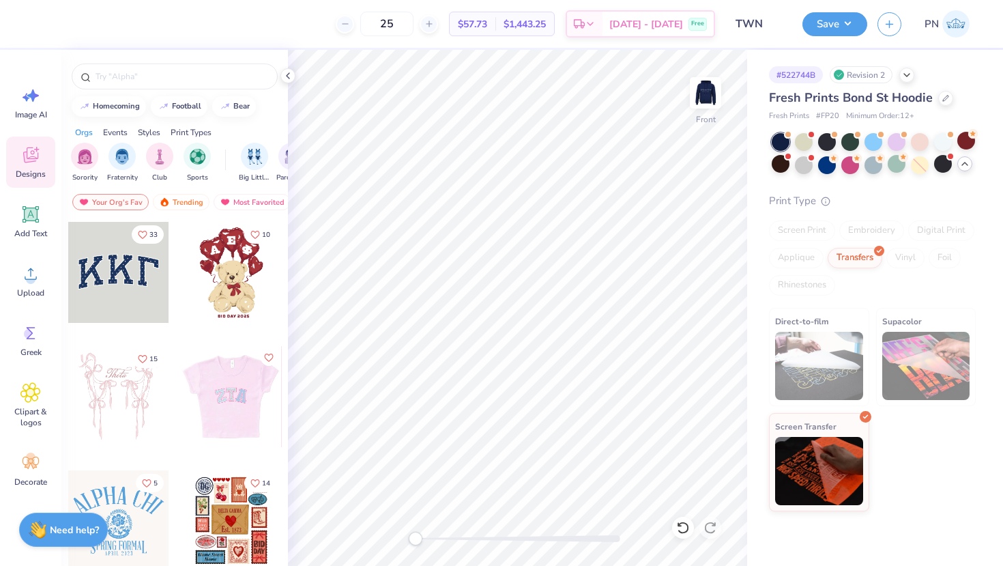
click at [141, 396] on div at bounding box center [118, 396] width 101 height 101
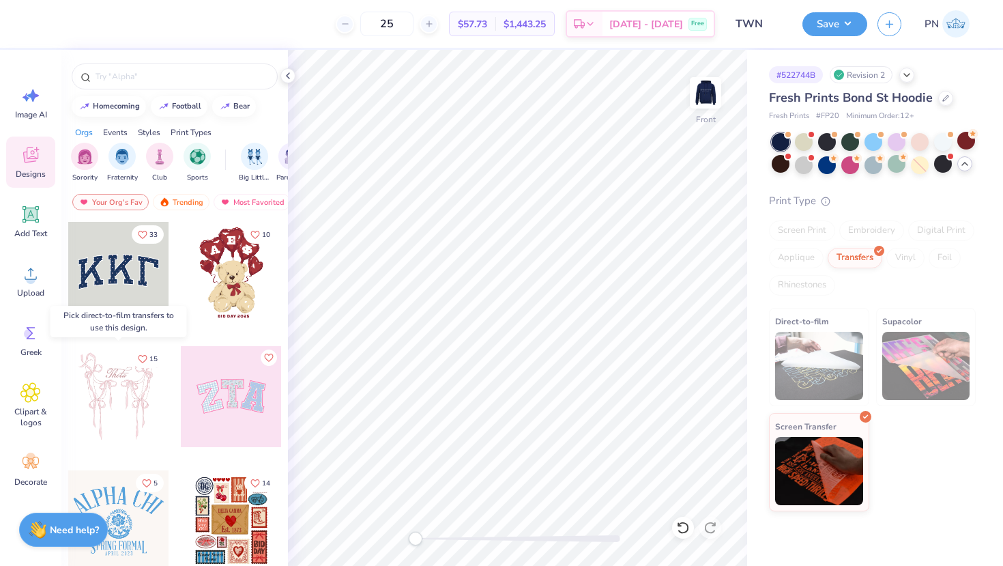
click at [113, 392] on div at bounding box center [118, 396] width 101 height 101
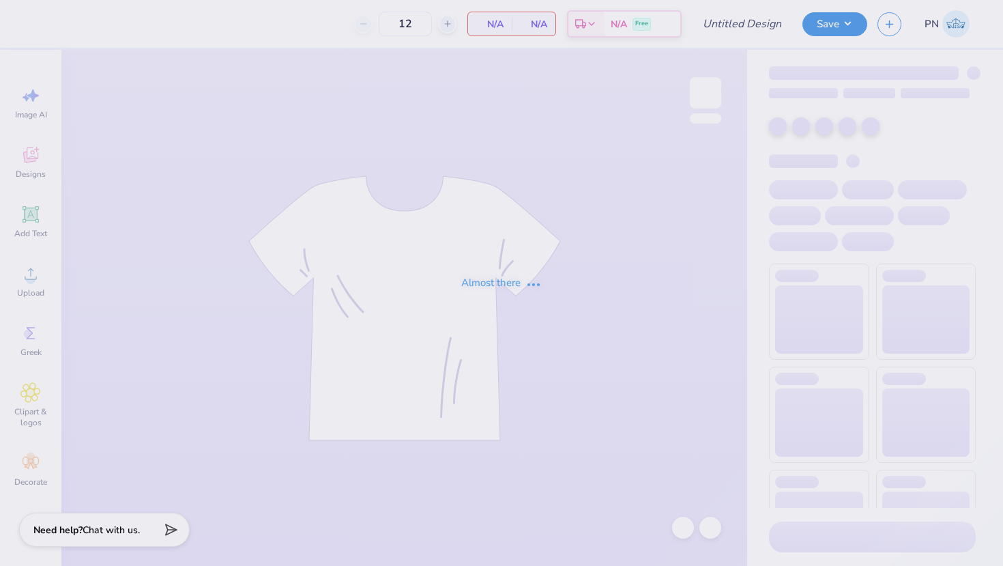
type input "TWN"
type input "20"
